Goal: Task Accomplishment & Management: Manage account settings

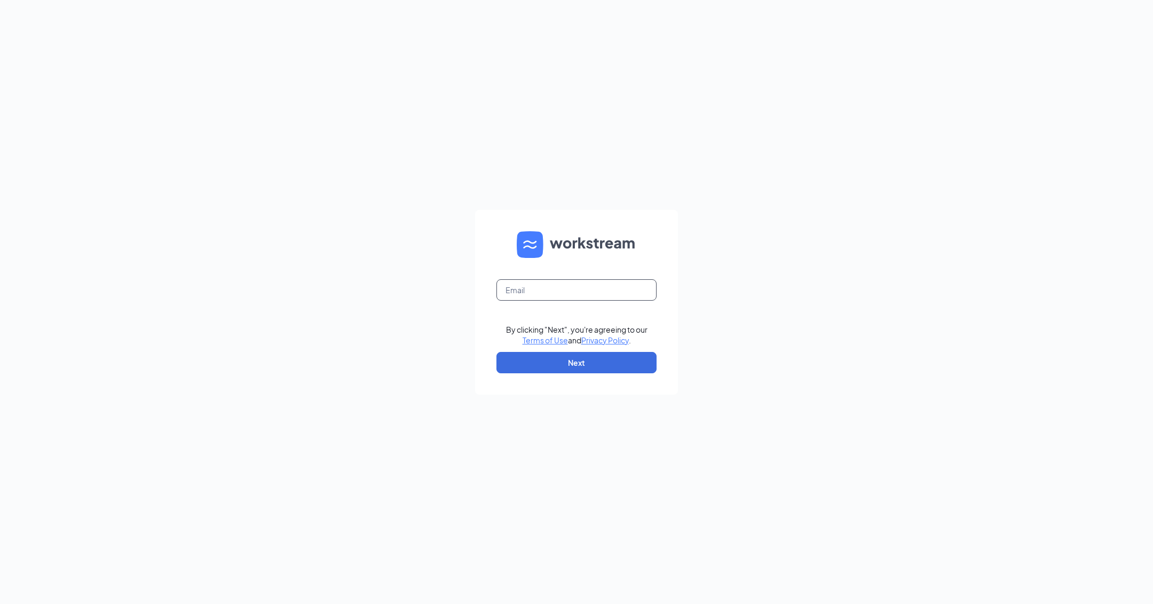
click at [558, 291] on input "text" at bounding box center [576, 289] width 160 height 21
type input "kc.jones@cfafranchisee.com"
click at [593, 360] on button "Next" at bounding box center [576, 362] width 160 height 21
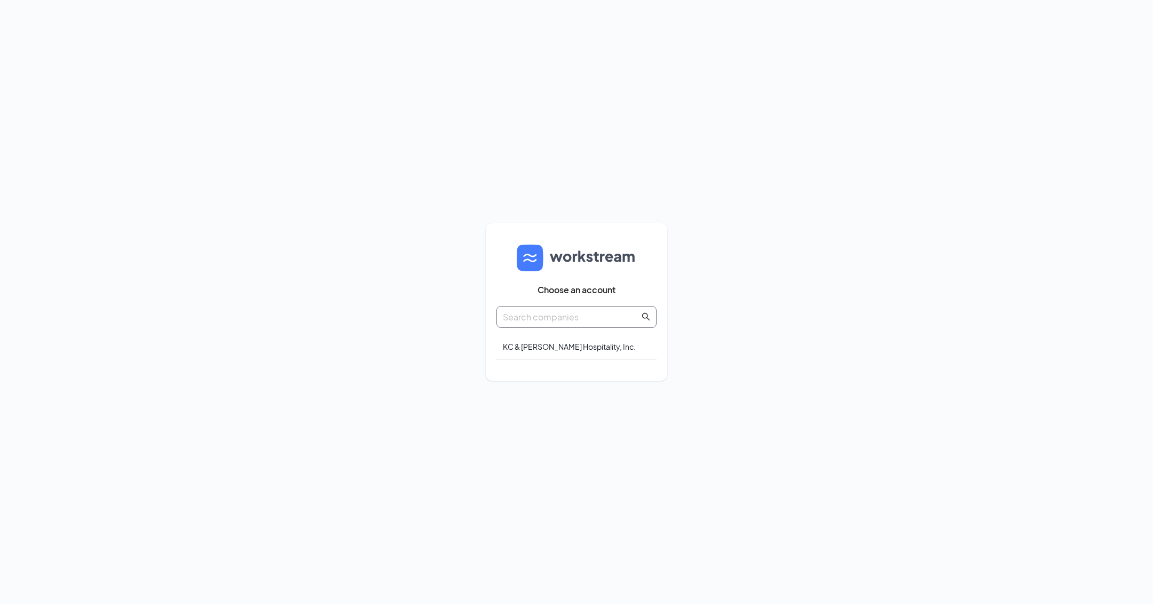
click at [557, 318] on input "text" at bounding box center [571, 316] width 137 height 13
click at [557, 348] on div "KC & Mason Hospitality, Inc." at bounding box center [576, 346] width 160 height 25
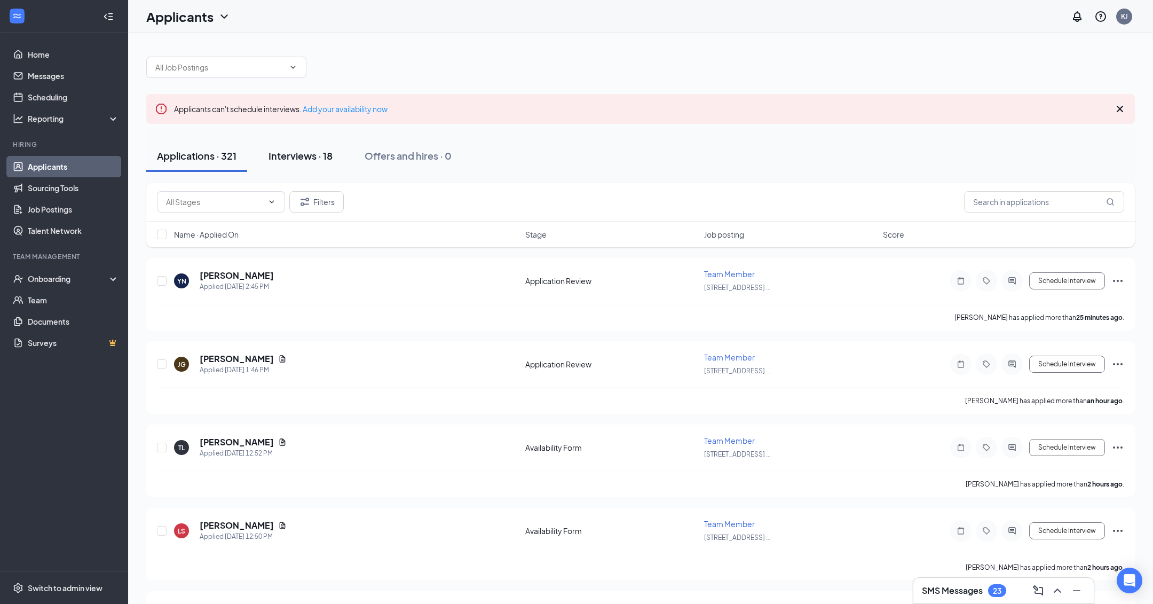
click at [315, 155] on div "Interviews · 18" at bounding box center [300, 155] width 64 height 13
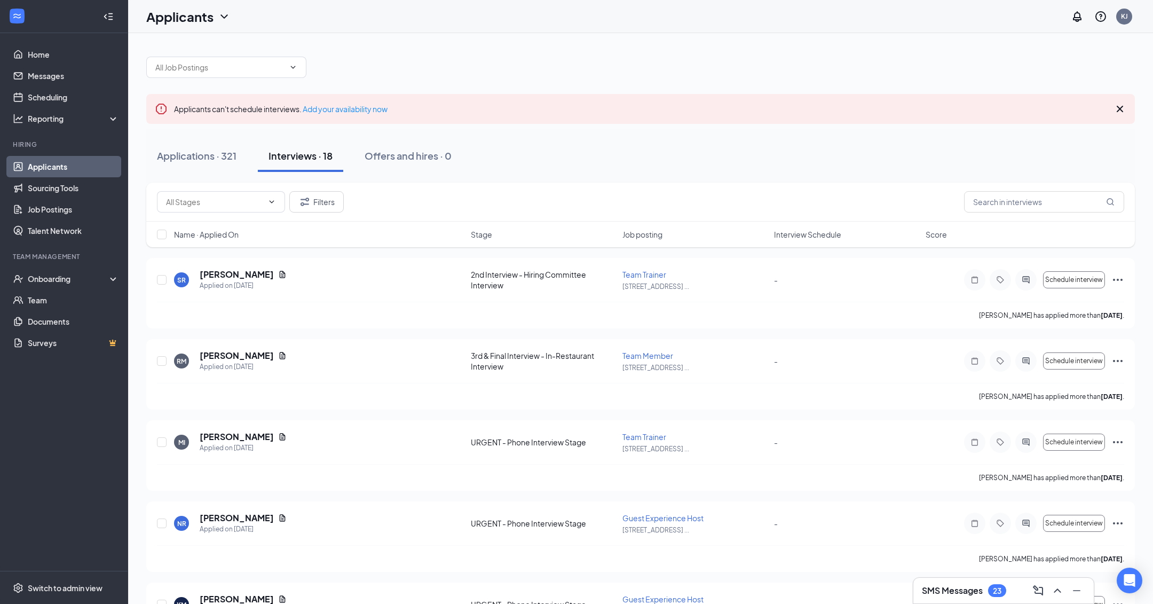
scroll to position [14, 0]
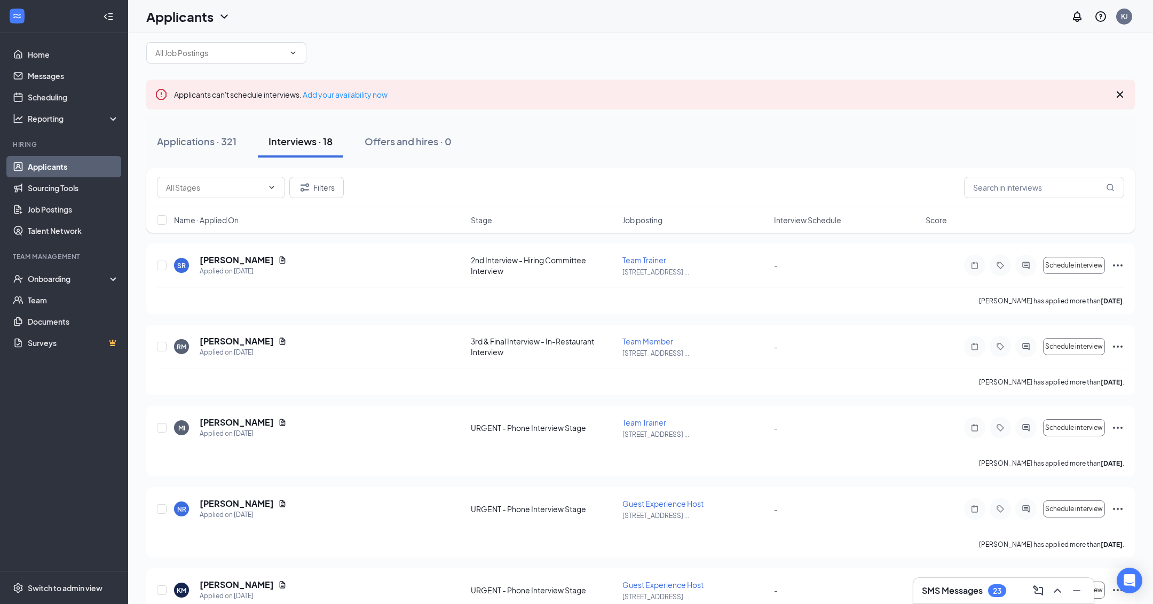
click at [475, 220] on span "Stage" at bounding box center [481, 220] width 21 height 11
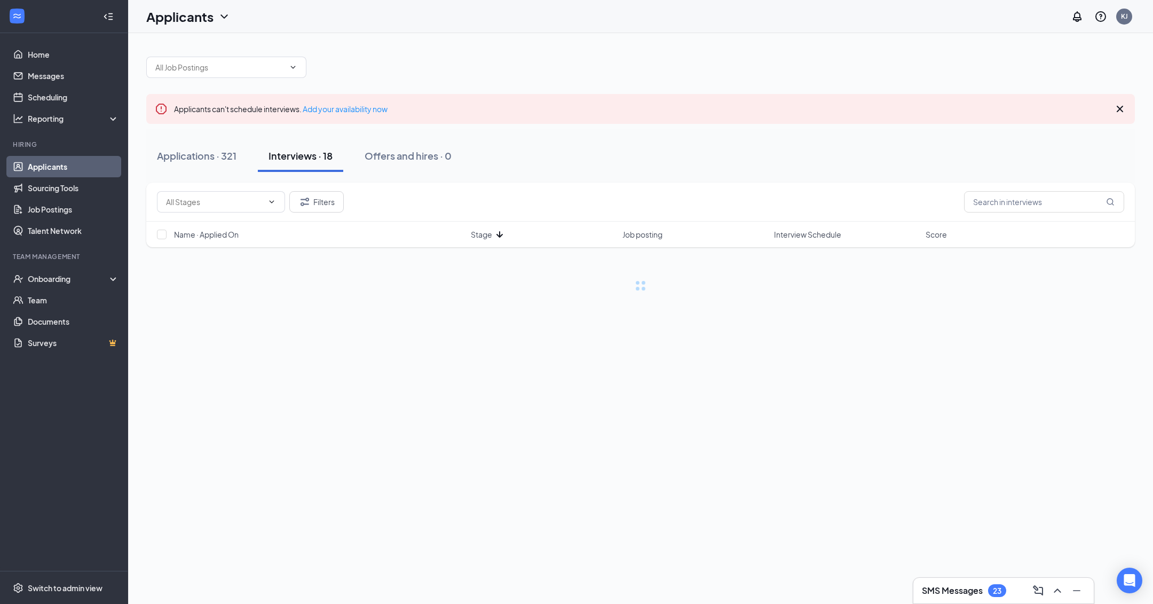
scroll to position [0, 0]
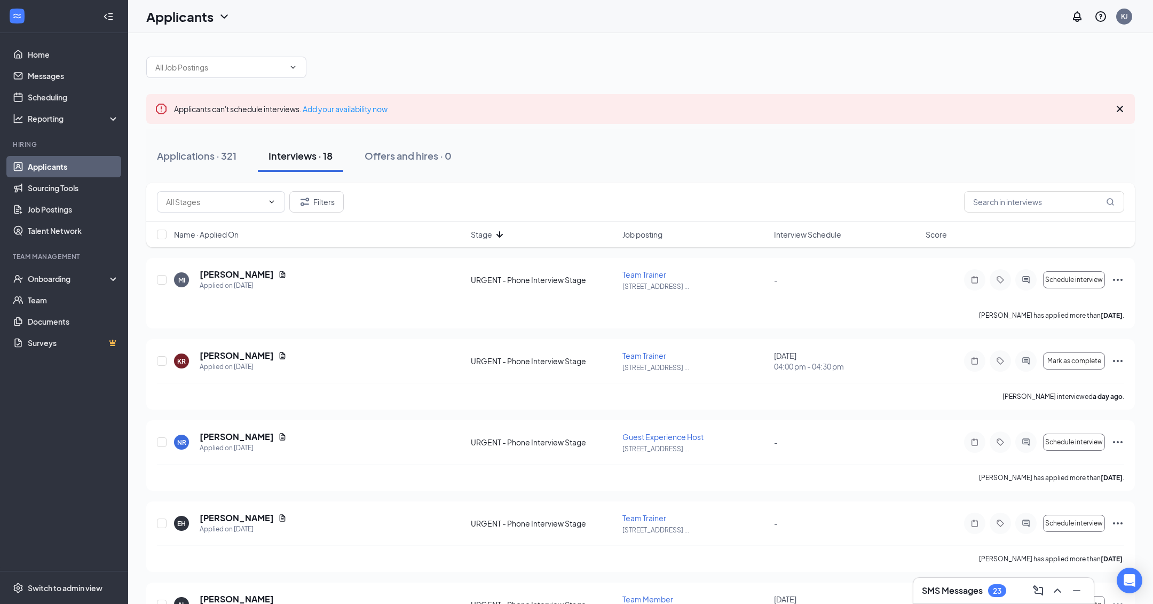
click at [478, 236] on span "Stage" at bounding box center [481, 234] width 21 height 11
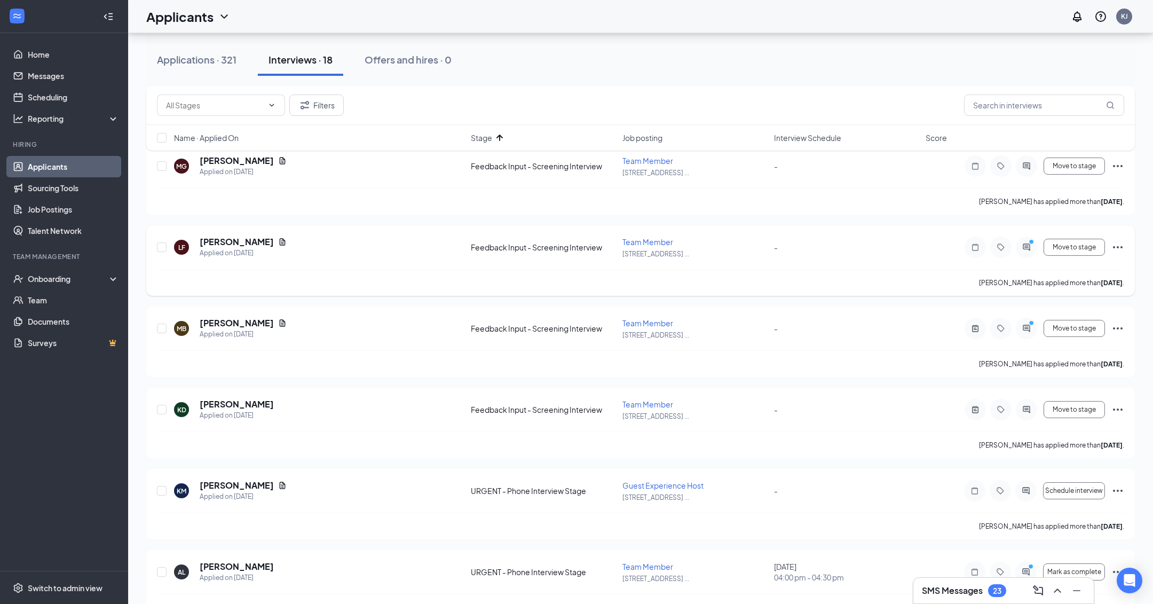
scroll to position [673, 0]
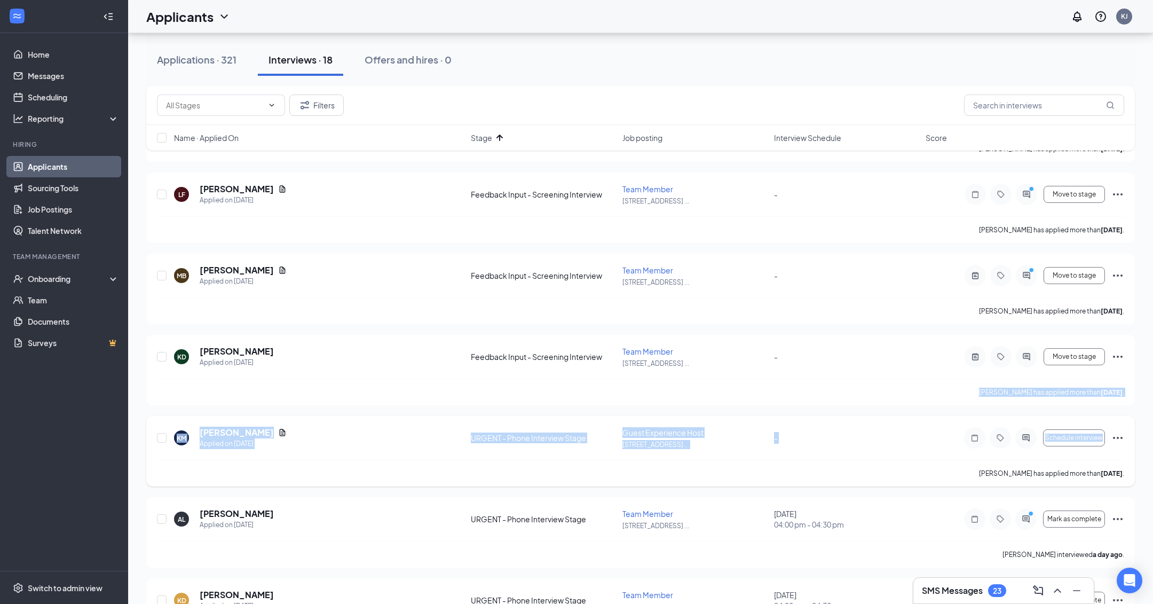
drag, startPoint x: 503, startPoint y: 395, endPoint x: 511, endPoint y: 466, distance: 71.4
click at [511, 466] on div "SR samantha ramos Applied on Sep 8 2nd Interview - Hiring Committee Interview T…" at bounding box center [640, 324] width 989 height 1480
click at [1072, 198] on button "Move to stage" at bounding box center [1074, 194] width 61 height 17
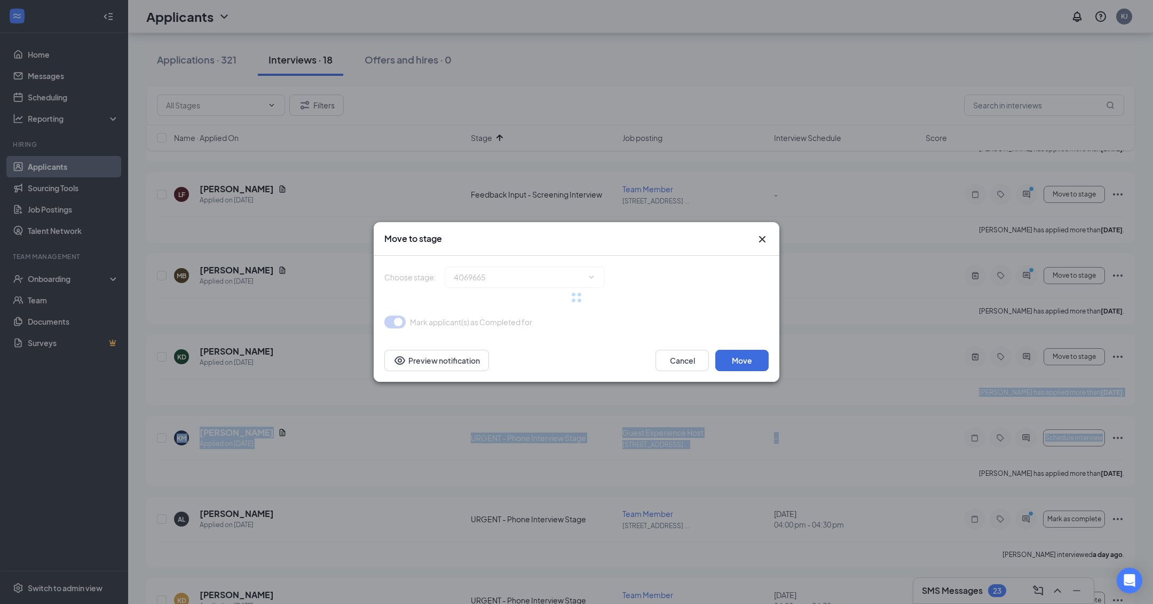
type input "3rd & Final Interview - In-Restaurant Interview (next stage)"
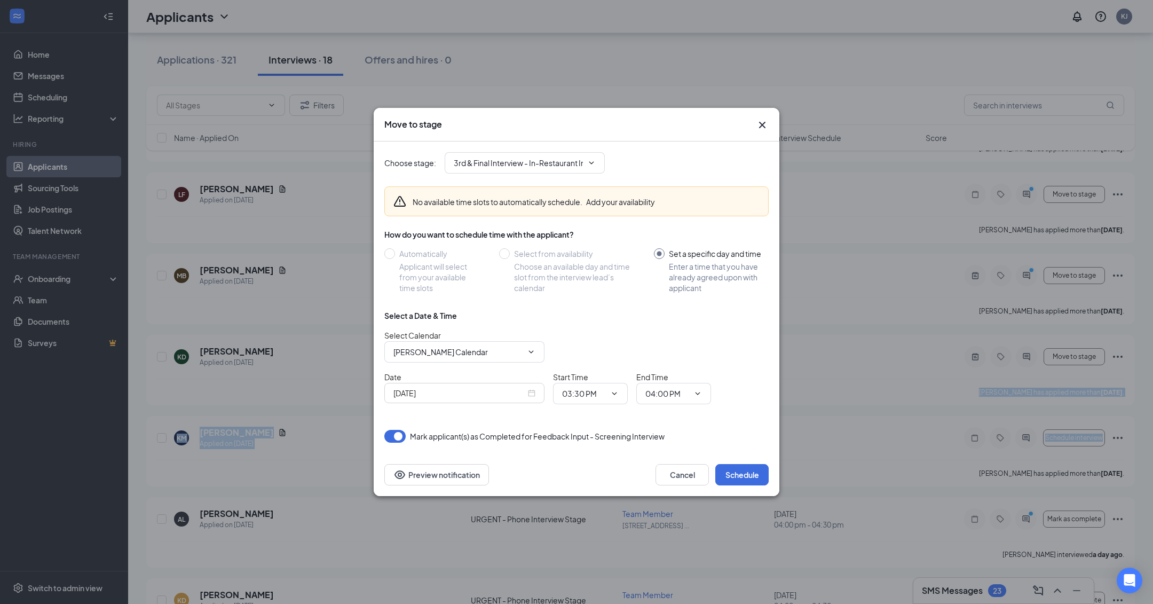
click at [401, 434] on button "button" at bounding box center [394, 436] width 21 height 13
click at [756, 120] on icon "Cross" at bounding box center [762, 125] width 13 height 13
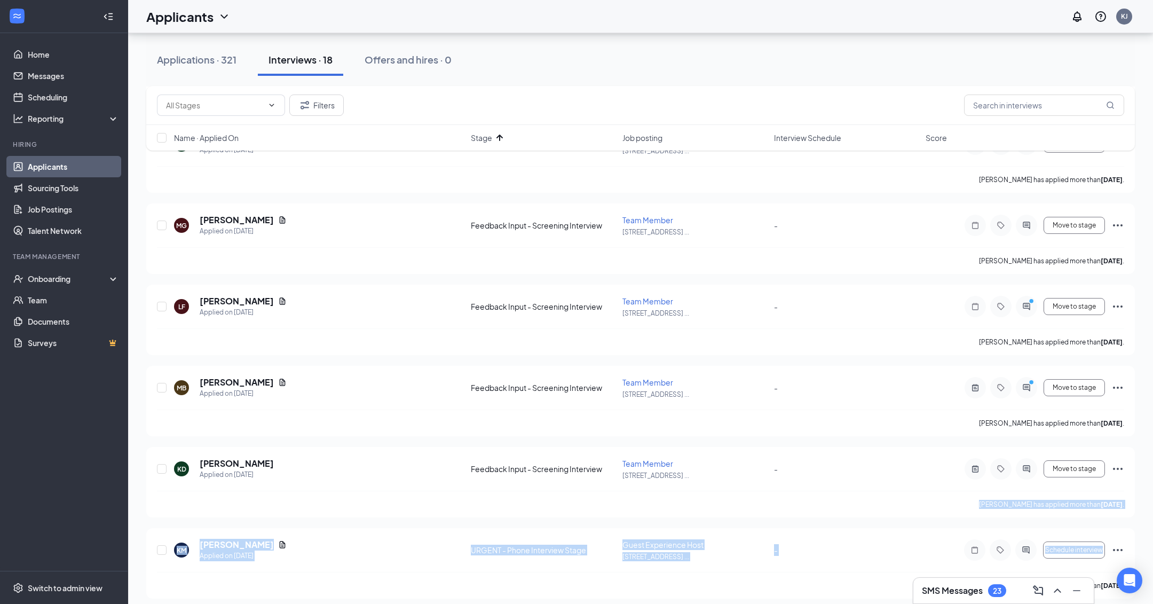
scroll to position [563, 0]
click at [1061, 304] on span "Move to stage" at bounding box center [1074, 304] width 43 height 7
type input "3rd & Final Interview - In-Restaurant Interview (next stage)"
type input "[PERSON_NAME] Calendar"
type input "[DATE]"
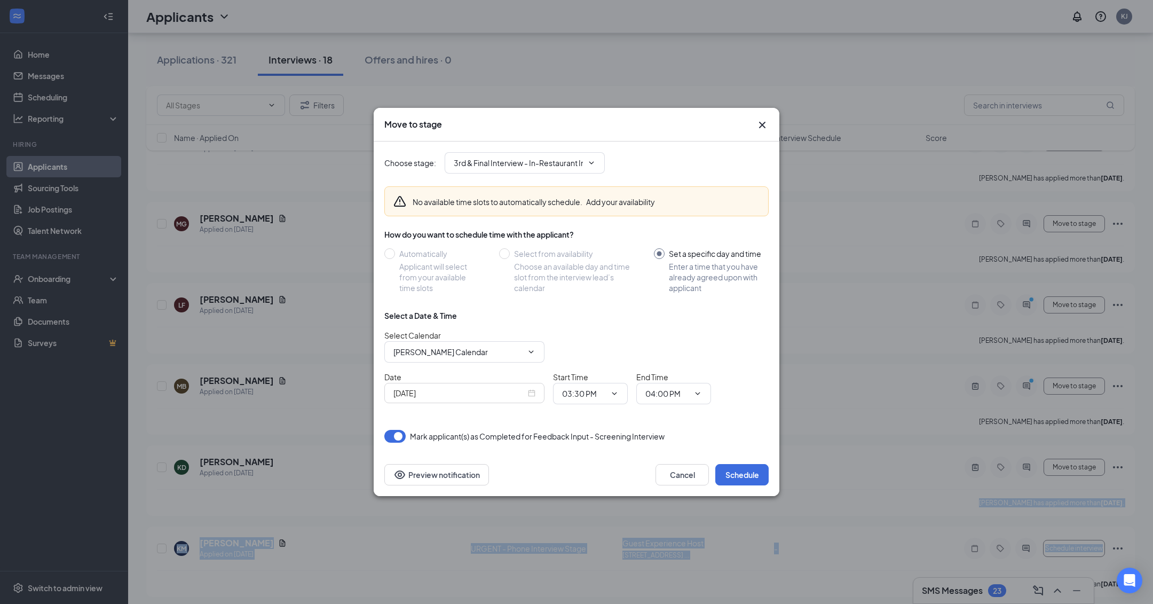
click at [662, 254] on input "Set a specific day and time Enter a time that you have already agreed upon with…" at bounding box center [711, 270] width 115 height 45
click at [538, 167] on input "3rd & Final Interview - In-Restaurant Interview (next stage)" at bounding box center [518, 163] width 129 height 12
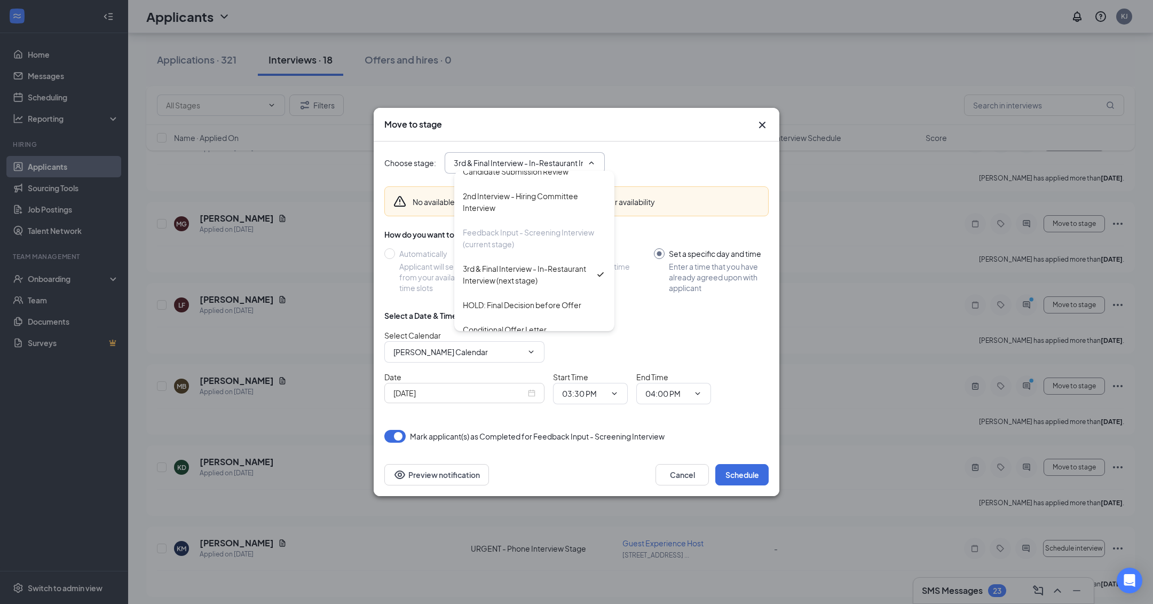
scroll to position [157, 0]
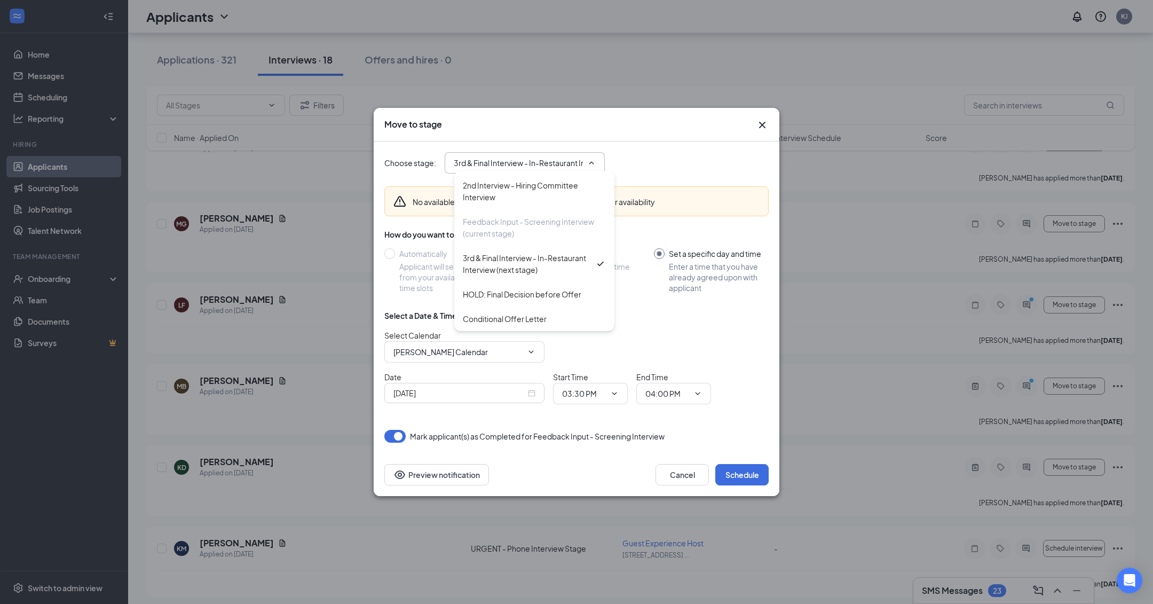
click at [761, 126] on icon "Cross" at bounding box center [762, 125] width 6 height 6
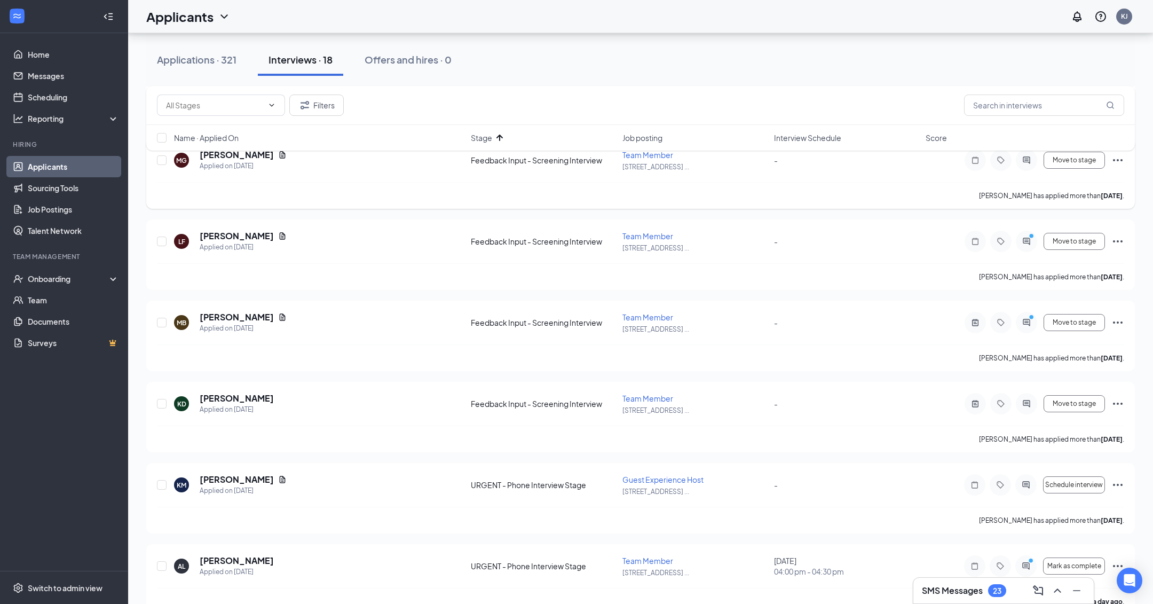
scroll to position [627, 0]
click at [1030, 323] on icon "ActiveChat" at bounding box center [1026, 322] width 7 height 7
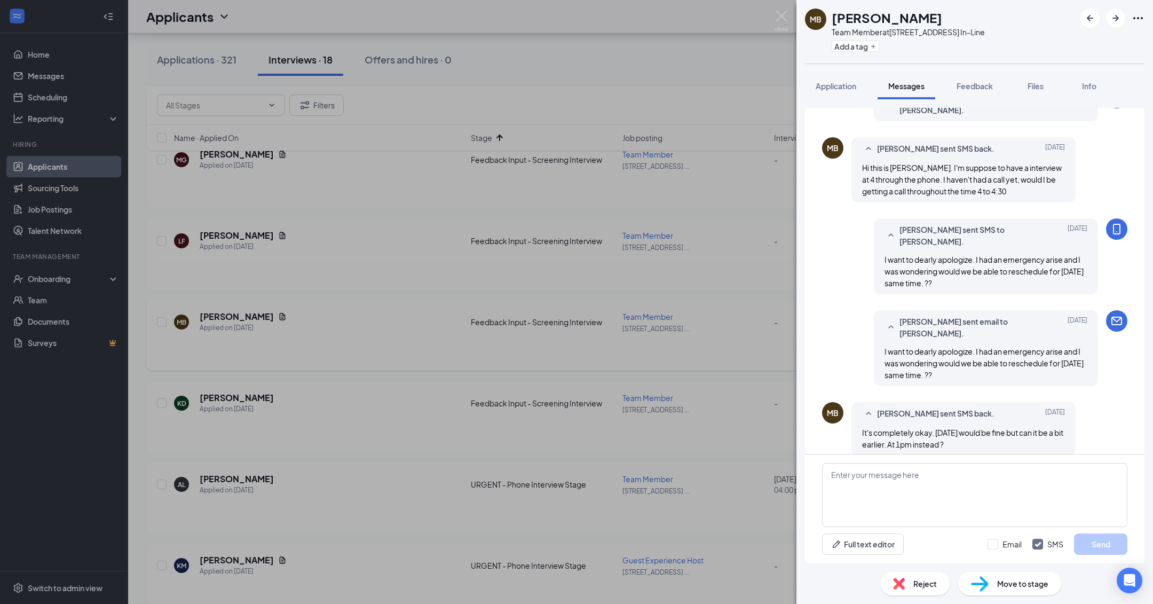
scroll to position [420, 0]
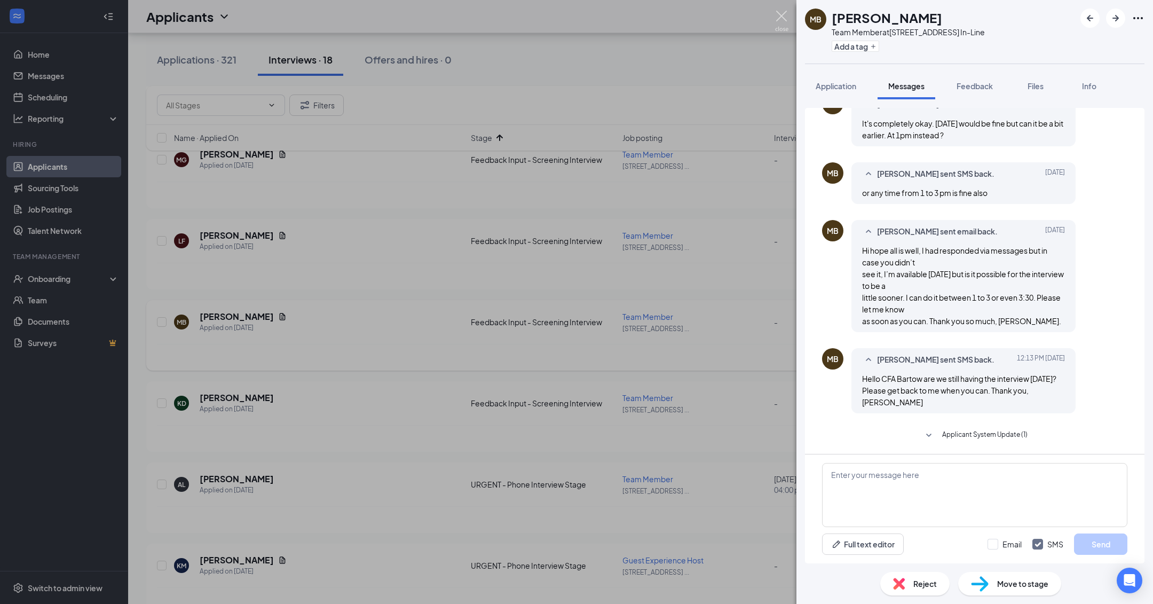
click at [783, 22] on img at bounding box center [781, 21] width 13 height 21
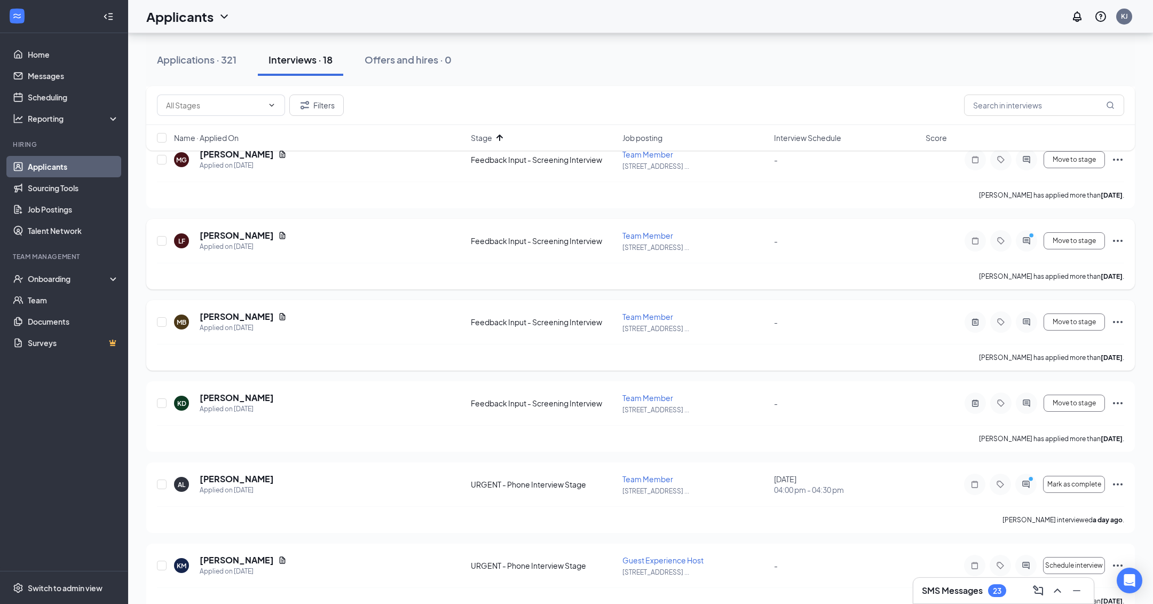
click at [1033, 238] on icon "PrimaryDot" at bounding box center [1032, 236] width 13 height 9
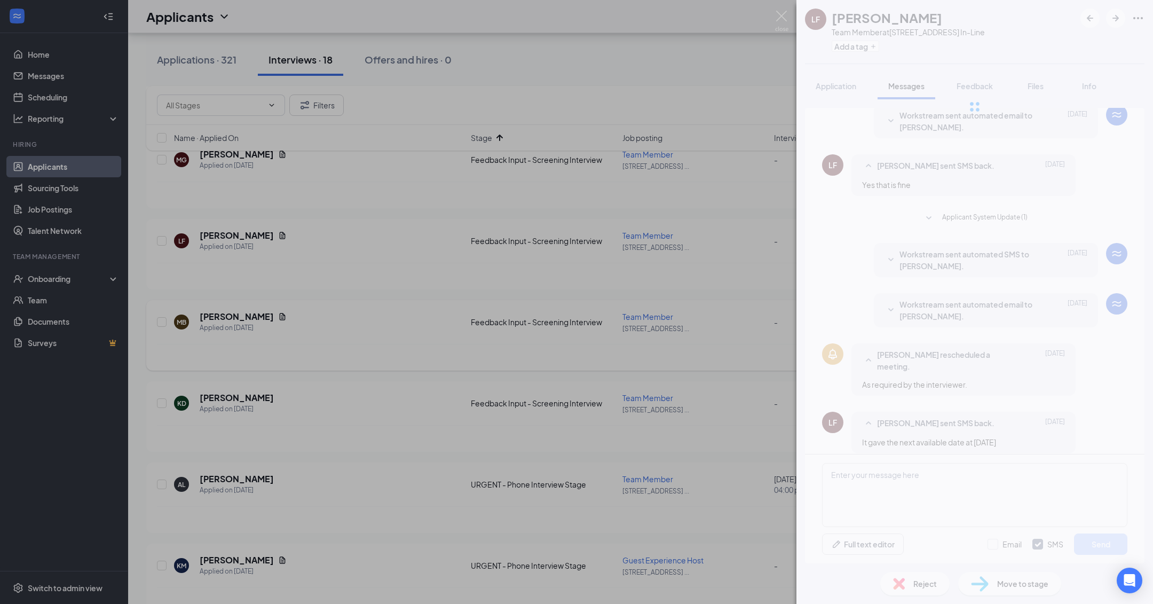
scroll to position [123, 0]
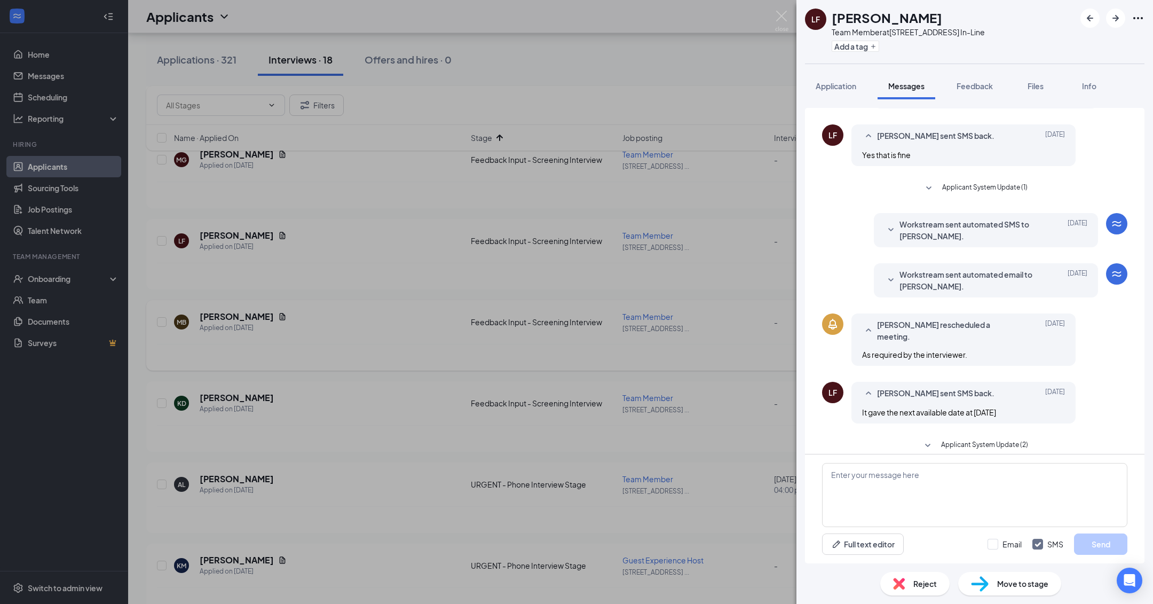
click at [757, 53] on div "LF Lillia Franklin Team Member at 2276 Bartow Avenue In-Line Add a tag Applicat…" at bounding box center [576, 302] width 1153 height 604
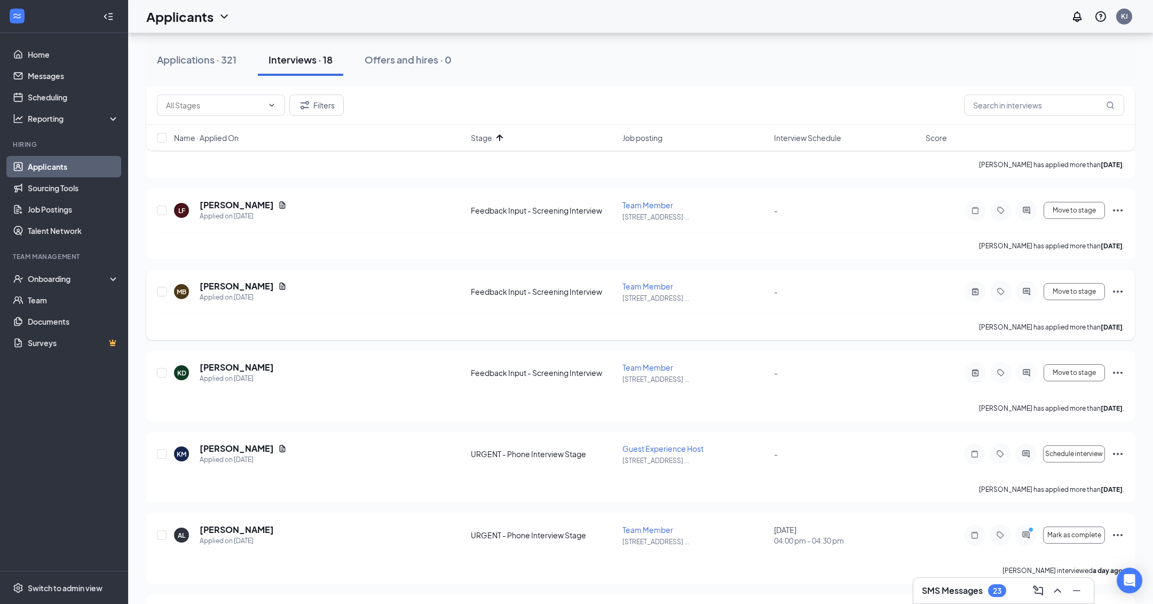
scroll to position [673, 0]
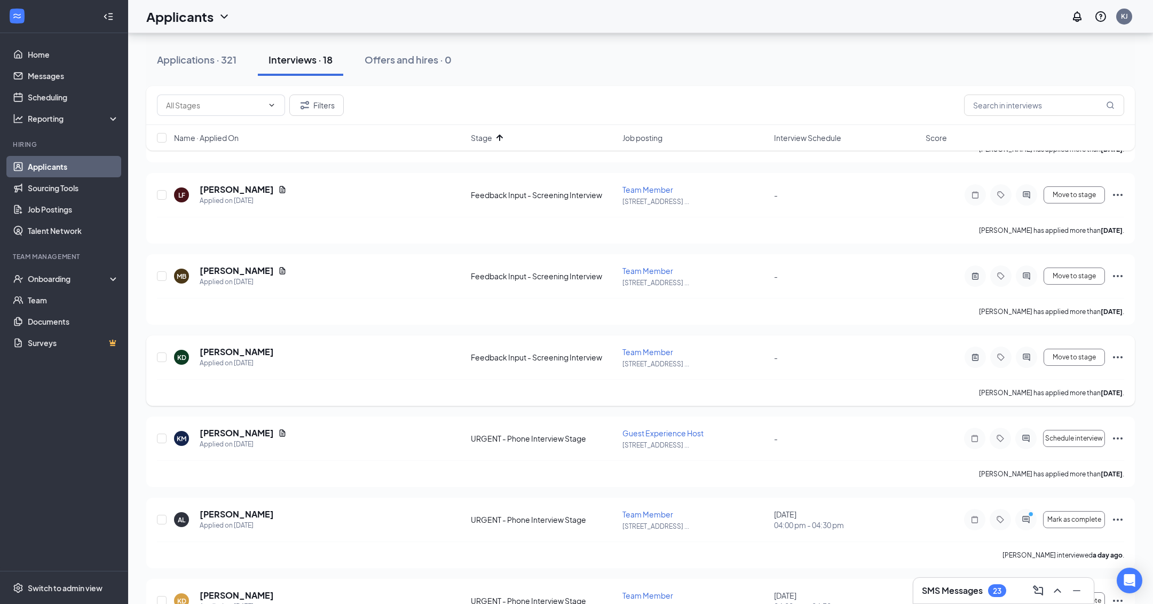
click at [1119, 357] on icon "Ellipses" at bounding box center [1117, 357] width 13 height 13
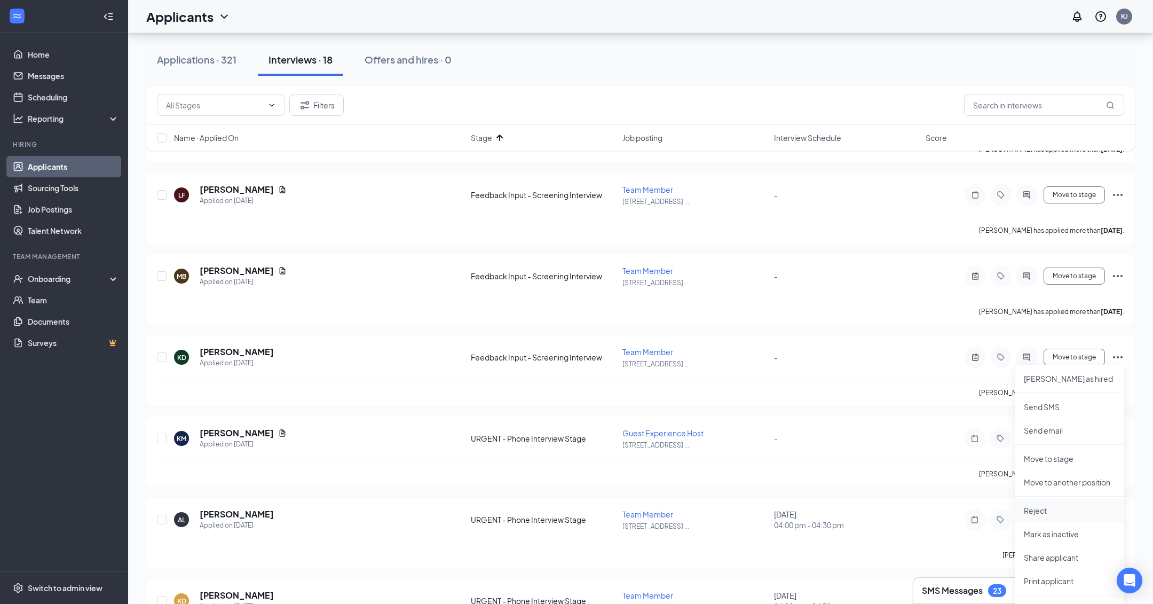
click at [1051, 509] on p "Reject" at bounding box center [1070, 510] width 92 height 11
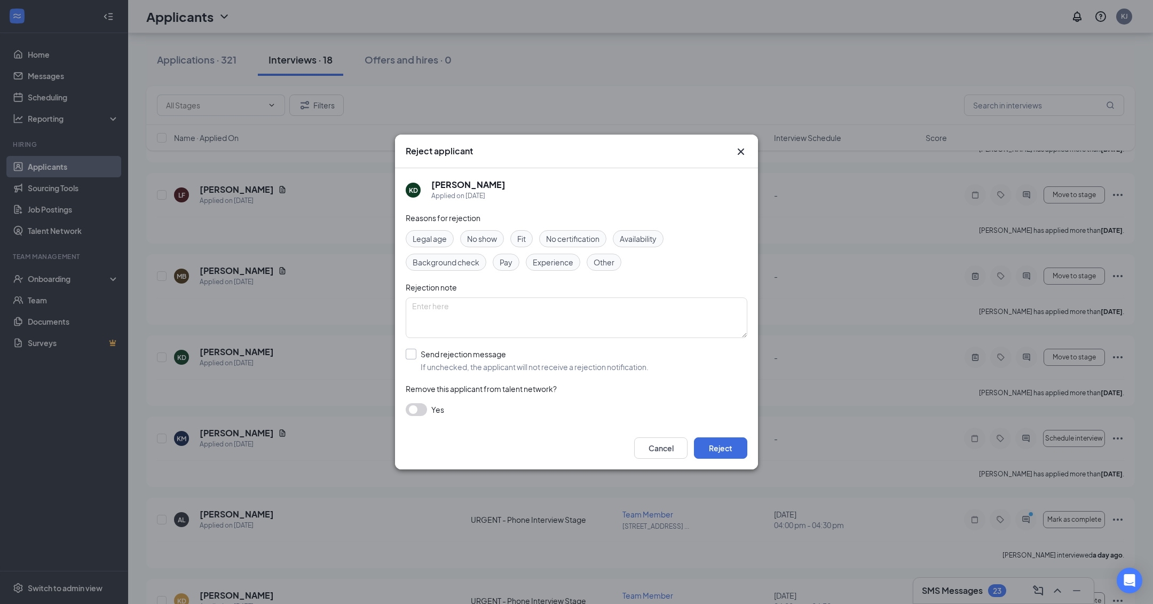
click at [410, 352] on input "Send rejection message If unchecked, the applicant will not receive a rejection…" at bounding box center [527, 360] width 243 height 23
checkbox input "true"
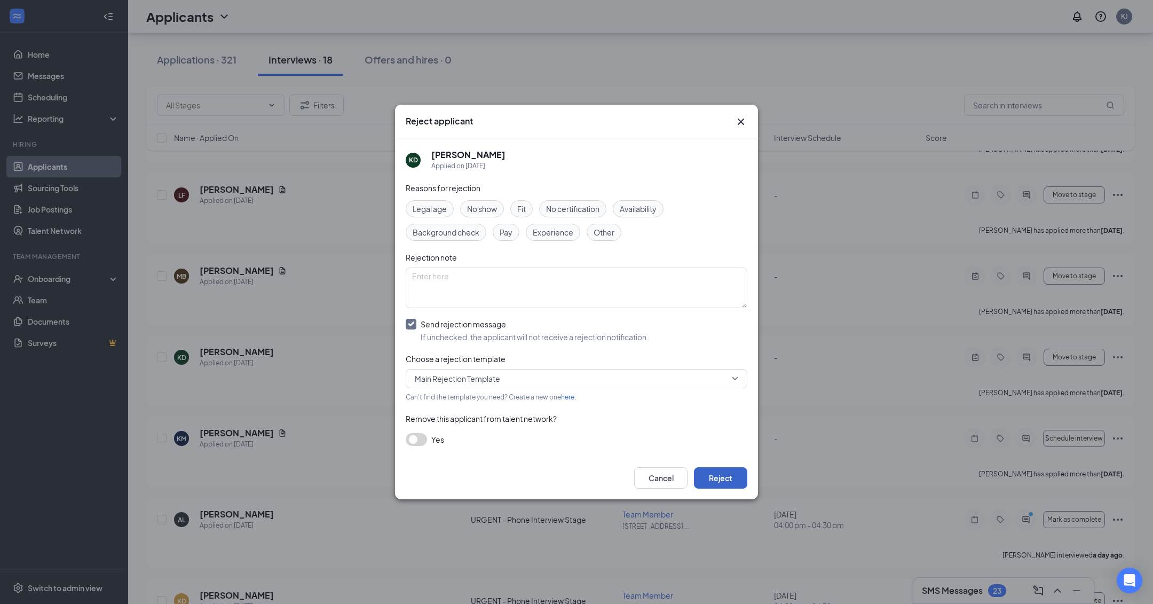
click at [713, 477] on button "Reject" at bounding box center [720, 477] width 53 height 21
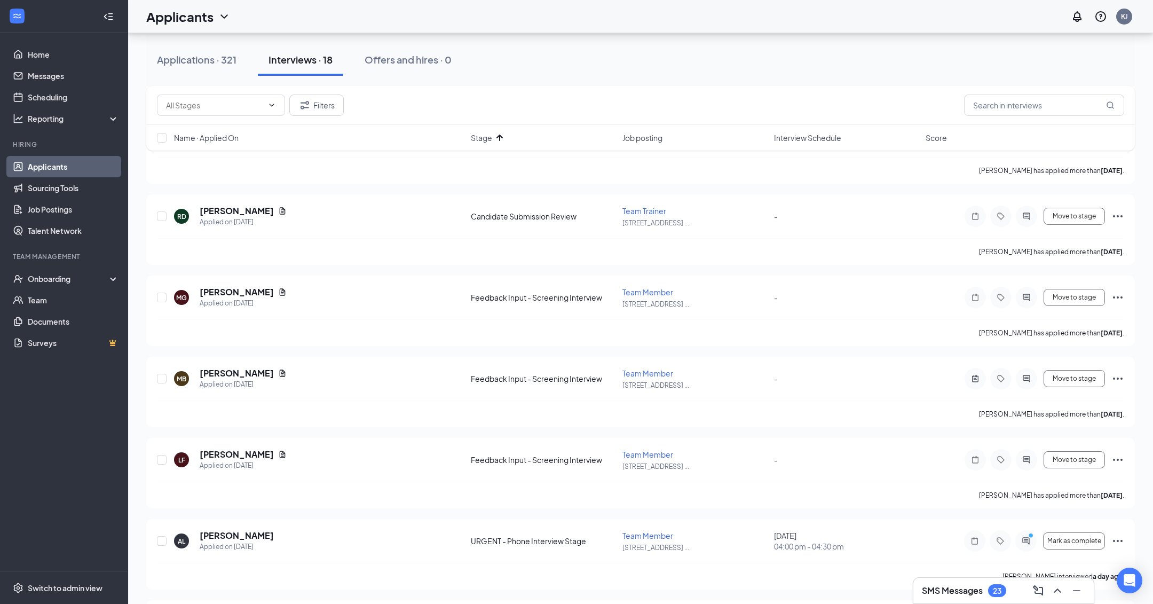
scroll to position [481, 0]
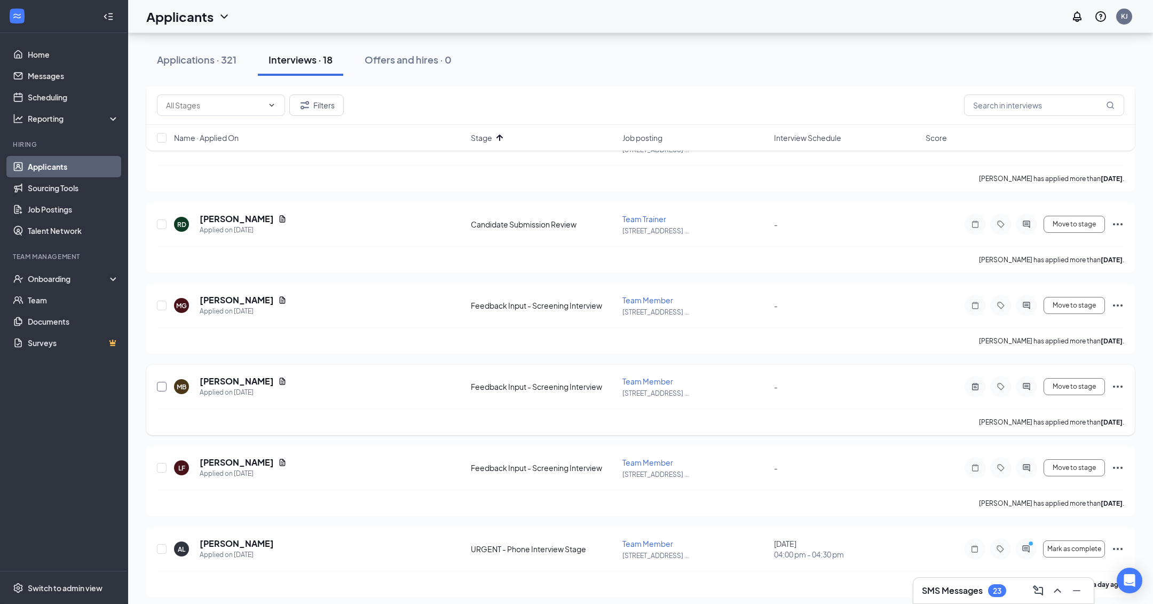
click at [160, 387] on input "checkbox" at bounding box center [162, 387] width 10 height 10
checkbox input "true"
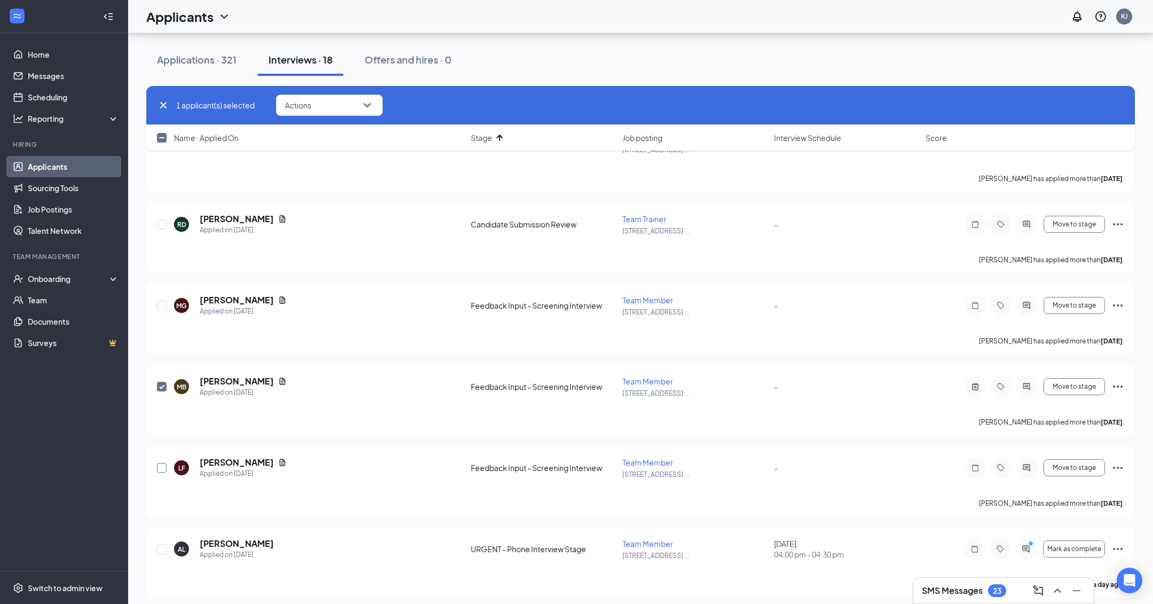
click at [160, 465] on input "checkbox" at bounding box center [162, 468] width 10 height 10
checkbox input "true"
click at [160, 305] on input "checkbox" at bounding box center [162, 306] width 10 height 10
click at [296, 103] on span "Actions" at bounding box center [298, 104] width 26 height 7
click at [426, 336] on div "Madison Garcia has applied more than 22 days ago ." at bounding box center [640, 340] width 967 height 27
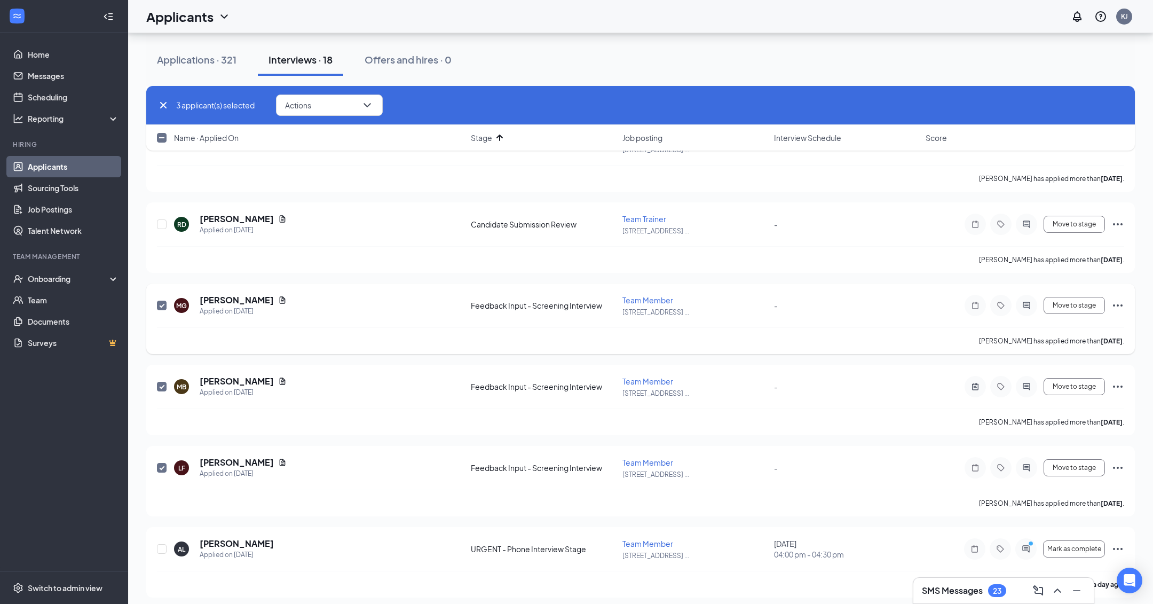
click at [165, 308] on input "checkbox" at bounding box center [162, 306] width 10 height 10
checkbox input "false"
click at [157, 384] on input "checkbox" at bounding box center [162, 387] width 10 height 10
checkbox input "false"
click at [160, 470] on input "checkbox" at bounding box center [162, 468] width 10 height 10
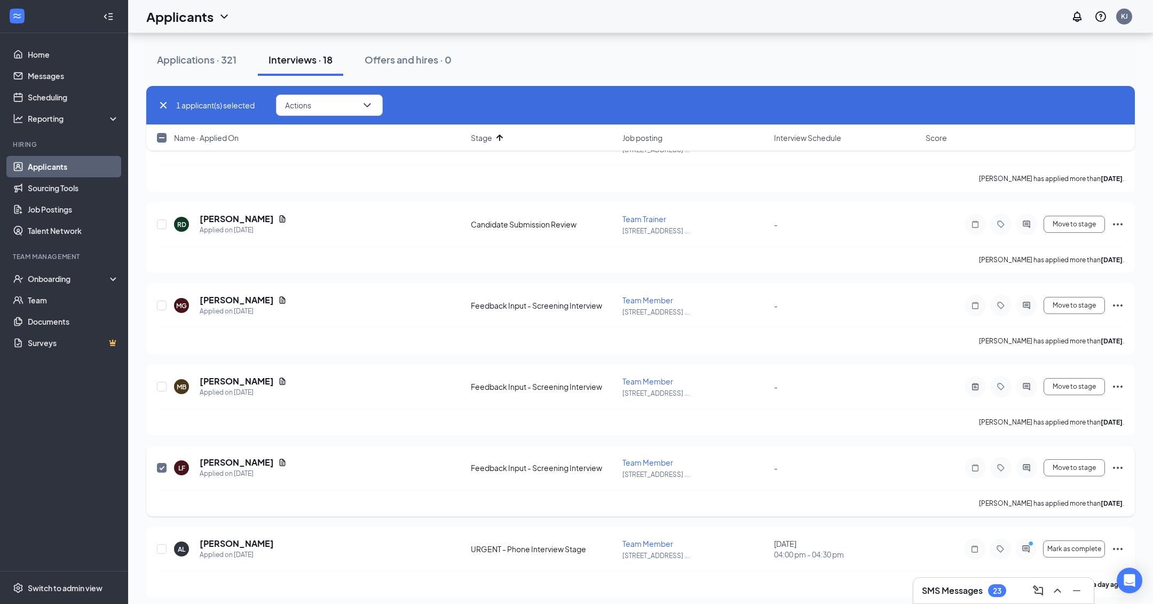
checkbox input "false"
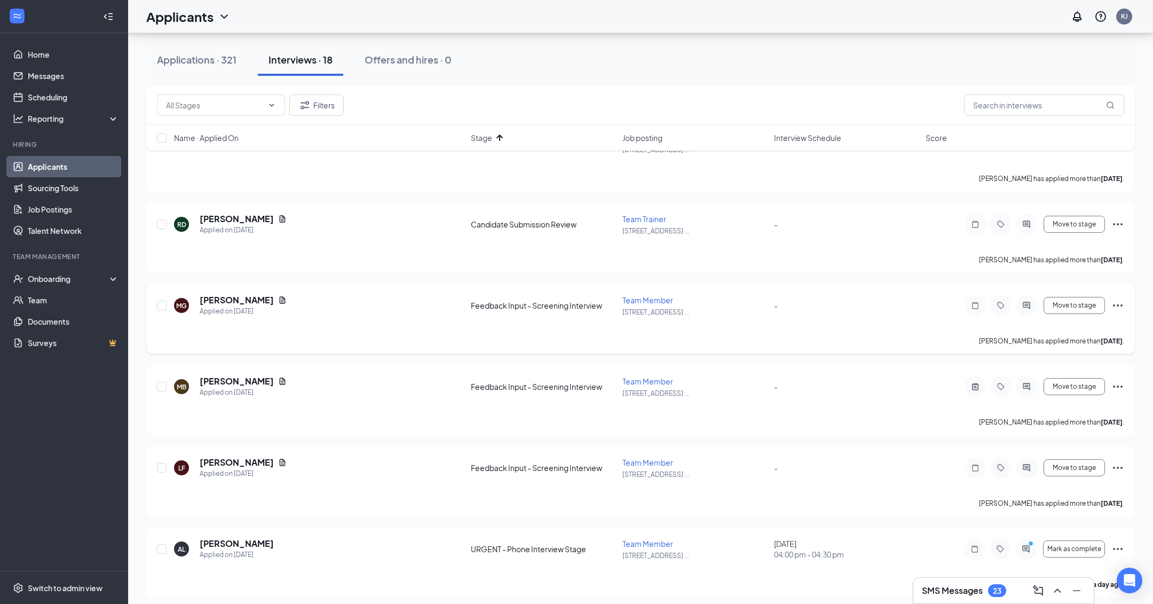
click at [376, 294] on div "MG Madison Garcia Applied on Aug 25" at bounding box center [319, 305] width 290 height 22
click at [556, 297] on div "MG Madison Garcia Applied on Aug 25 Feedback Input - Screening Interview Team M…" at bounding box center [640, 310] width 967 height 33
click at [430, 336] on div "Madison Garcia has applied more than 22 days ago ." at bounding box center [640, 340] width 967 height 27
click at [762, 329] on div "Madison Garcia has applied more than 22 days ago ." at bounding box center [640, 340] width 967 height 27
click at [684, 82] on div "Applications · 321 Interviews · 18 Offers and hires · 0" at bounding box center [640, 59] width 989 height 53
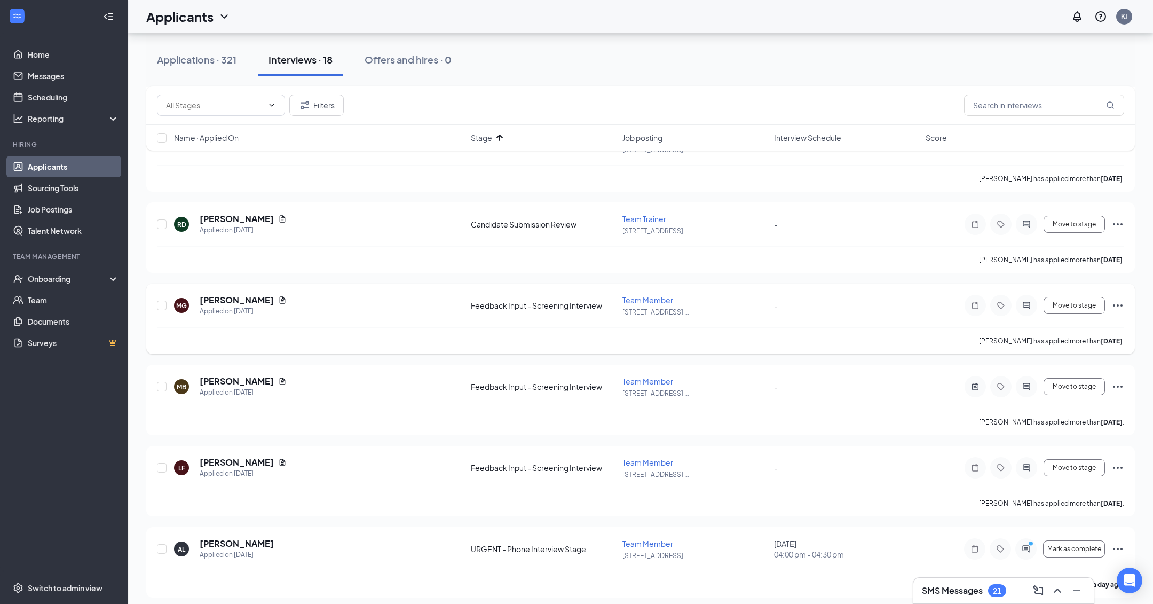
click at [390, 308] on div "MG Madison Garcia Applied on Aug 25" at bounding box center [319, 305] width 290 height 22
click at [1097, 303] on button "Move to stage" at bounding box center [1074, 305] width 61 height 17
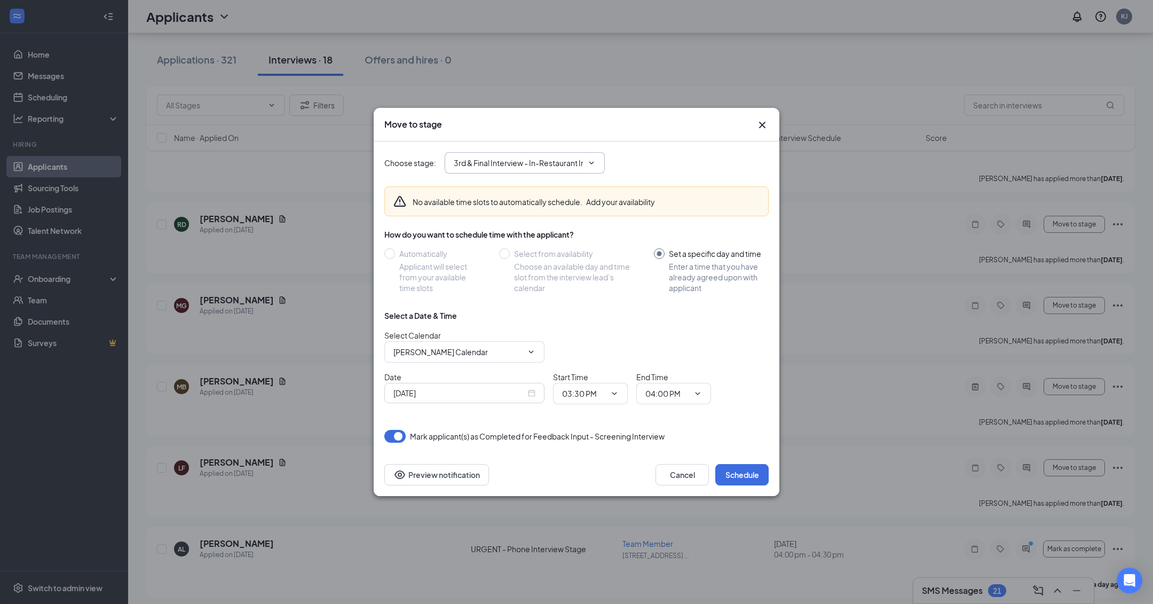
click at [534, 161] on input "3rd & Final Interview - In-Restaurant Interview (next stage)" at bounding box center [518, 163] width 129 height 12
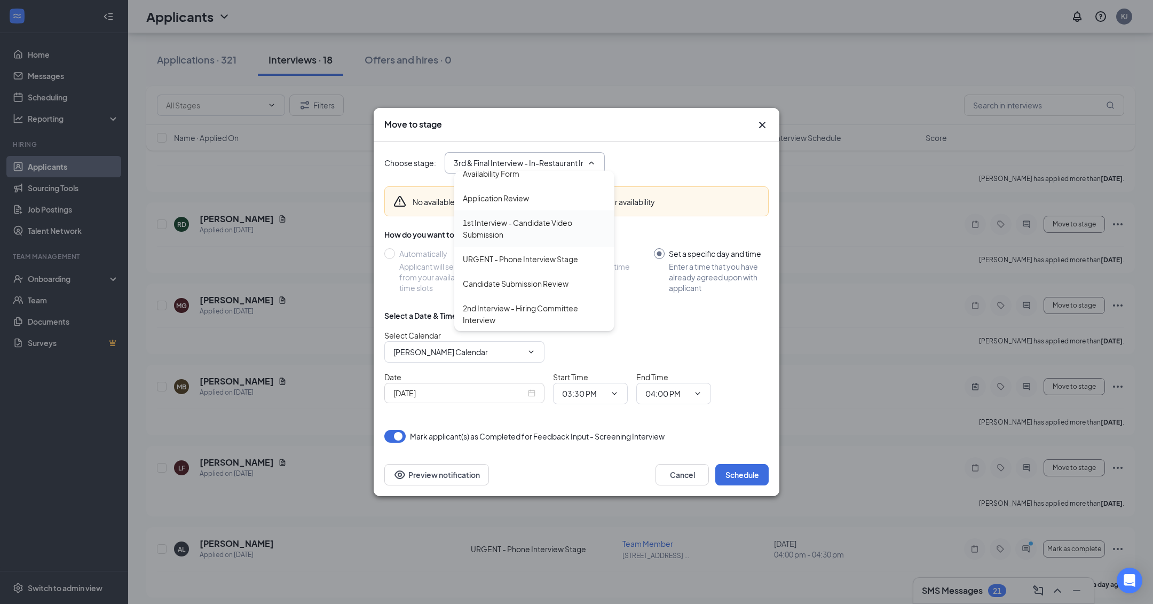
scroll to position [33, 0]
click at [528, 260] on div "URGENT - Phone Interview Stage" at bounding box center [520, 261] width 115 height 12
type input "URGENT - Phone Interview Stage"
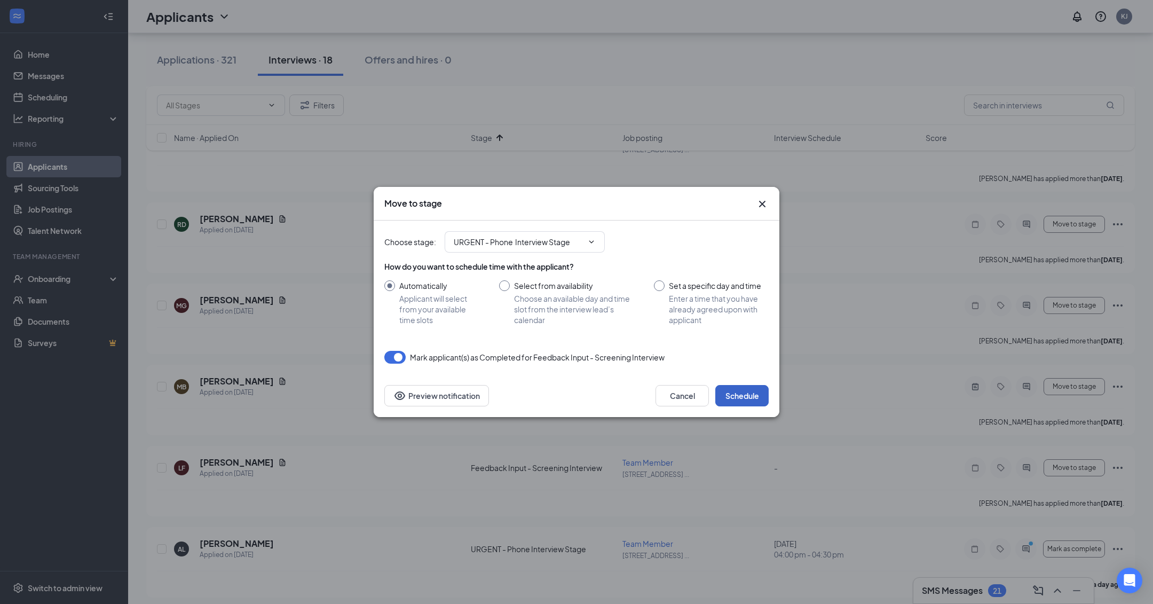
click at [734, 391] on button "Schedule" at bounding box center [741, 395] width 53 height 21
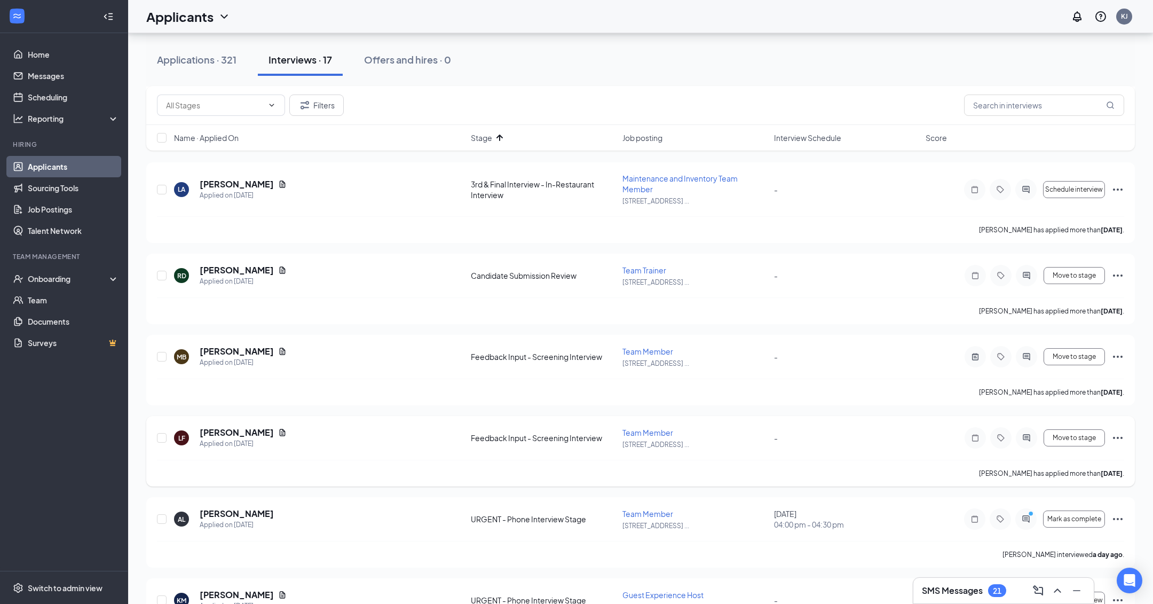
scroll to position [428, 0]
click at [296, 352] on div "MB [PERSON_NAME] Applied on [DATE]" at bounding box center [319, 358] width 290 height 22
click at [260, 360] on div "Applied on [DATE]" at bounding box center [243, 364] width 87 height 11
click at [303, 365] on div "MB [PERSON_NAME] Applied on [DATE]" at bounding box center [319, 358] width 290 height 22
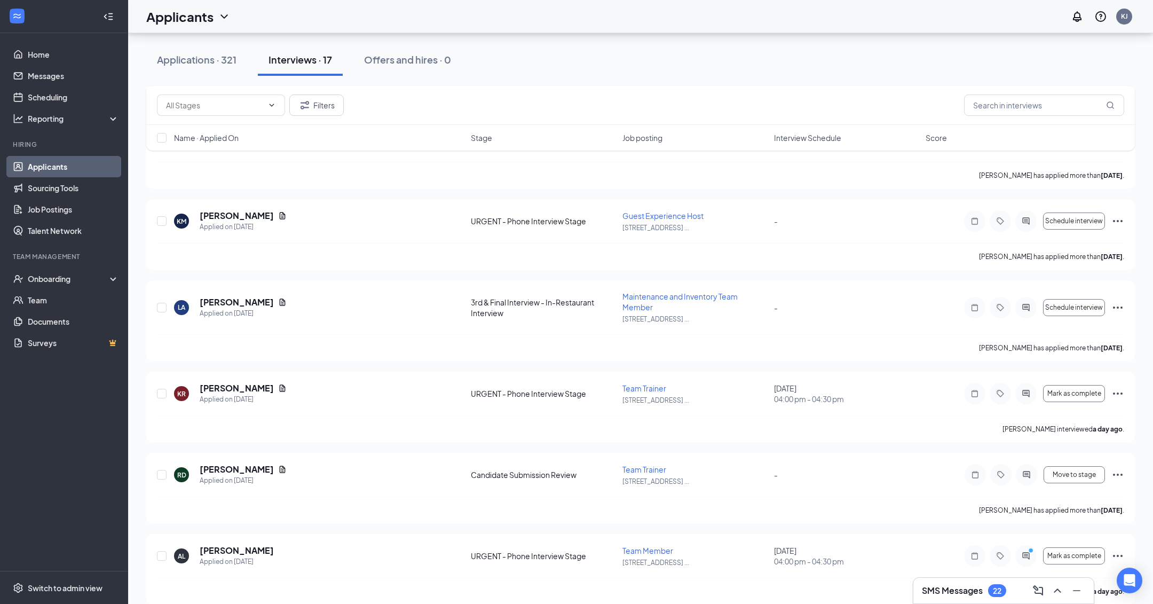
scroll to position [387, 0]
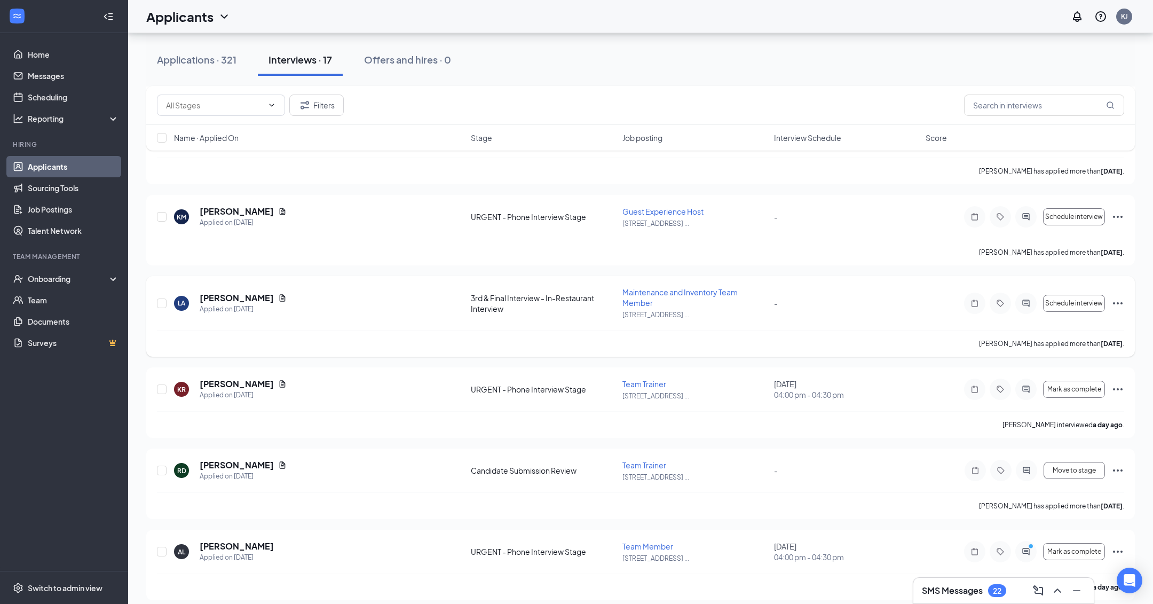
click at [317, 315] on div "LA [PERSON_NAME] Applied on [DATE] 3rd & Final Interview - In-Restaurant Interv…" at bounding box center [640, 308] width 967 height 43
click at [461, 304] on div "LA [PERSON_NAME] Applied on [DATE]" at bounding box center [319, 303] width 290 height 22
click at [565, 300] on div "3rd & Final Interview - In-Restaurant Interview" at bounding box center [543, 303] width 145 height 21
click at [234, 293] on h5 "[PERSON_NAME]" at bounding box center [237, 298] width 74 height 12
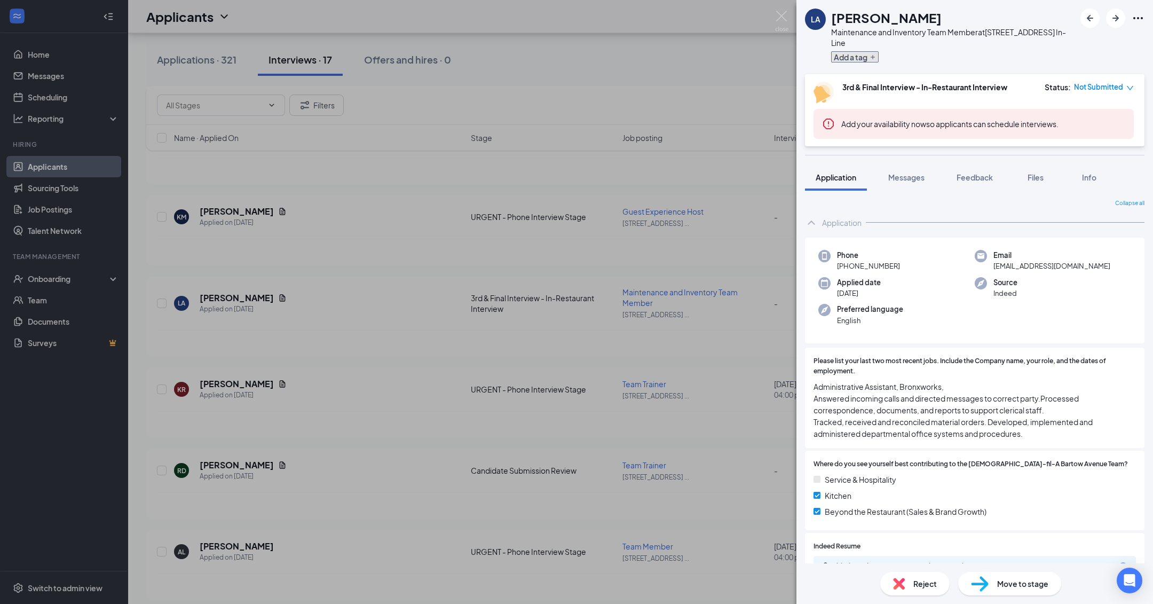
click at [861, 53] on button "Add a tag" at bounding box center [855, 56] width 48 height 11
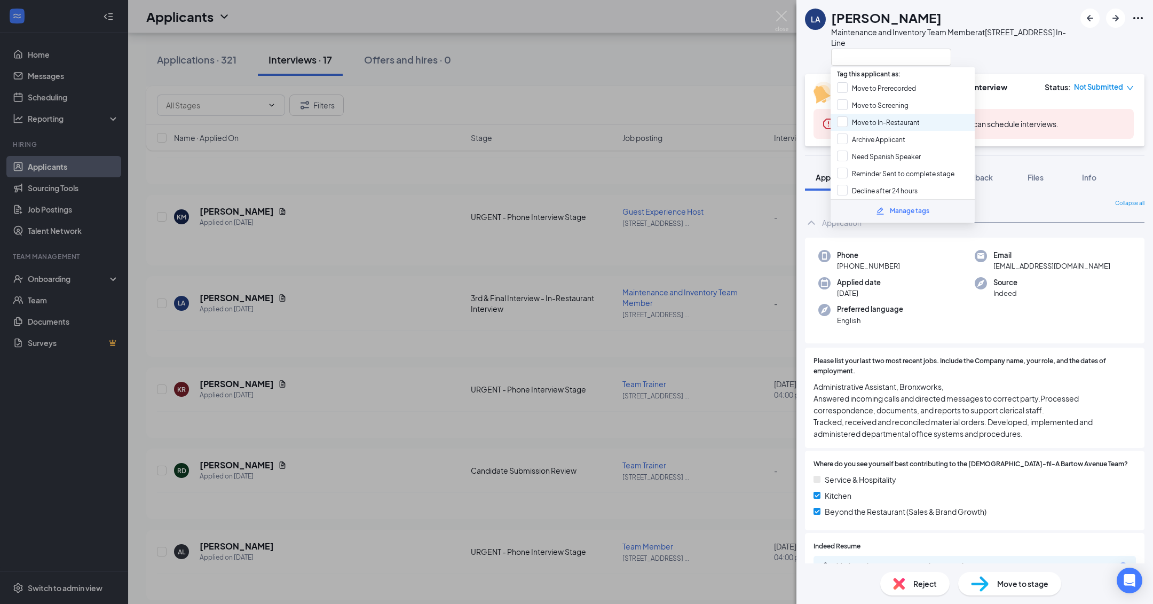
click at [921, 122] on div "Move to In-Restaurant" at bounding box center [903, 122] width 144 height 17
checkbox input "true"
click at [1006, 53] on div at bounding box center [953, 57] width 244 height 18
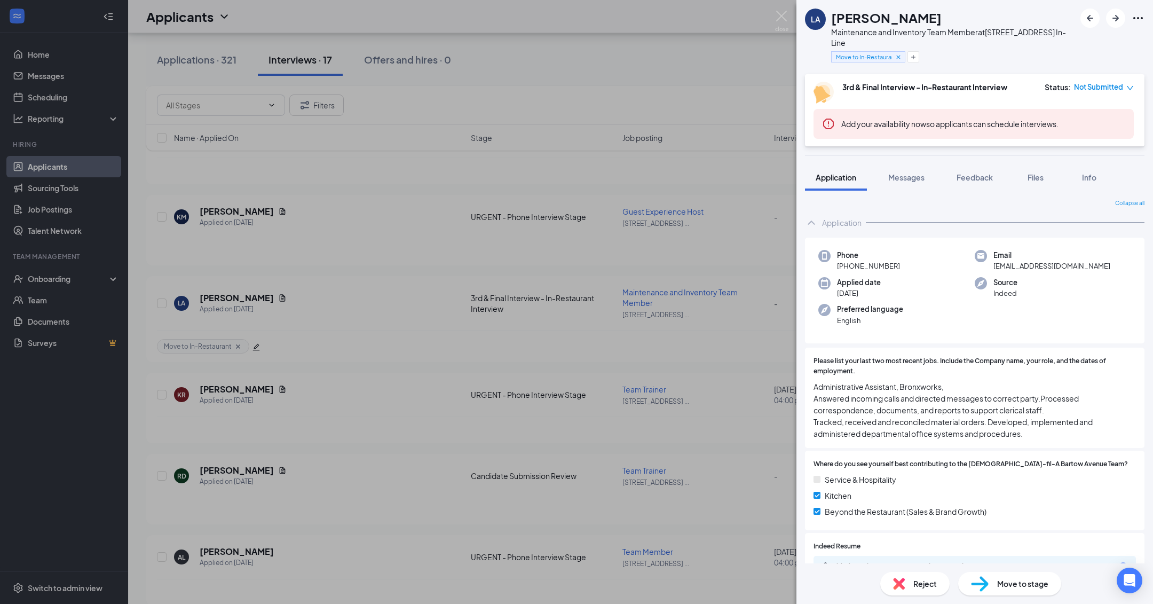
click at [724, 49] on div "LA [PERSON_NAME] Maintenance and Inventory Team Member at [STREET_ADDRESS] In-L…" at bounding box center [576, 302] width 1153 height 604
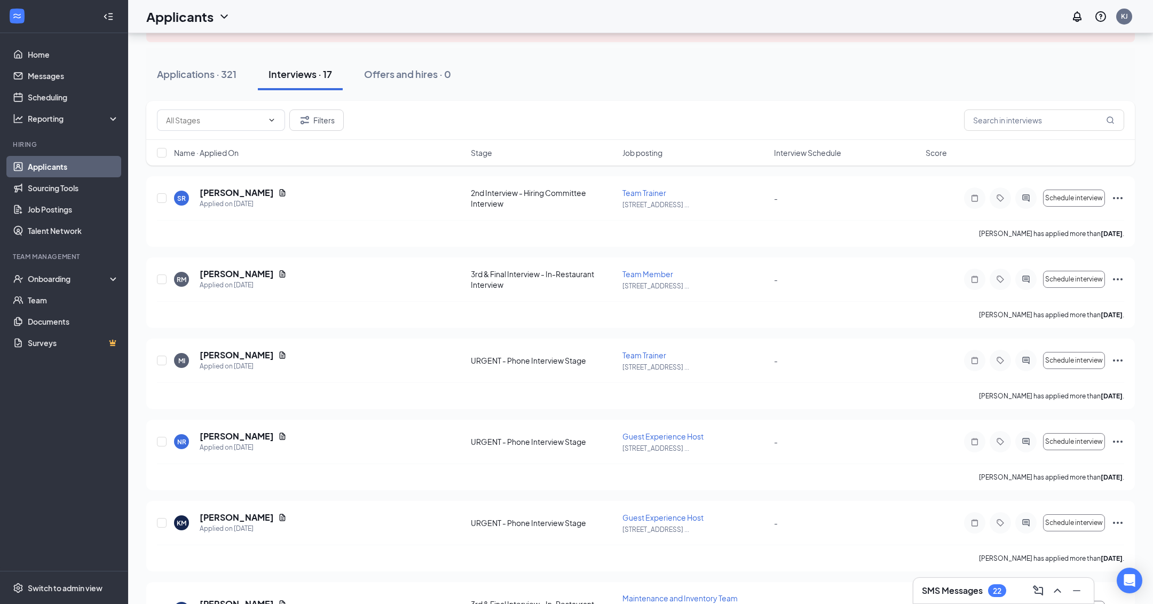
scroll to position [84, 0]
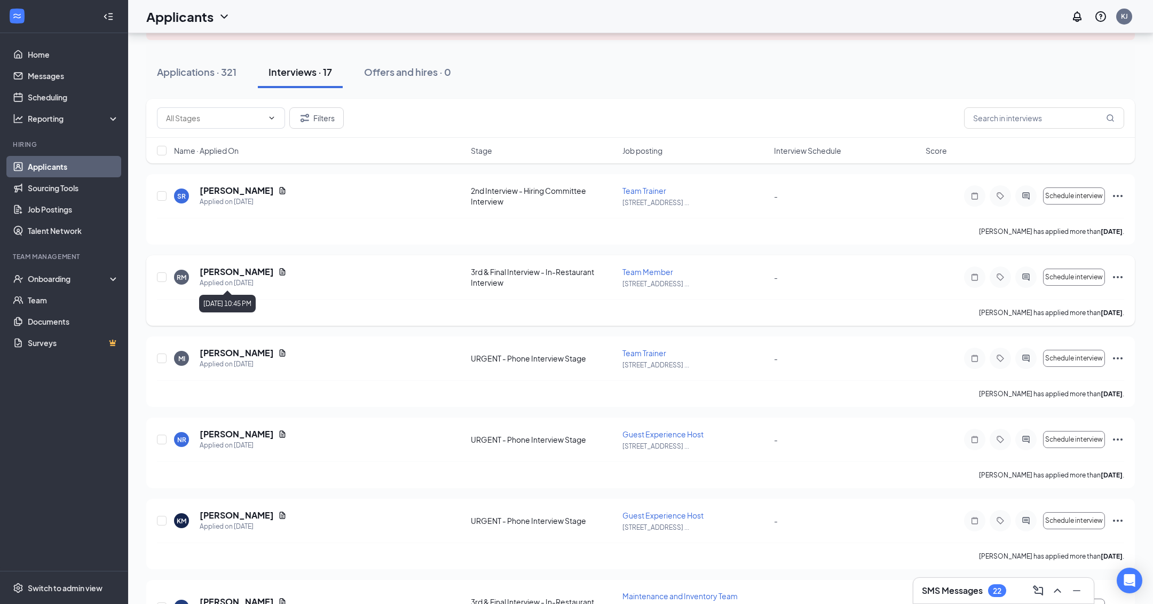
click at [248, 287] on div "Applied on [DATE]" at bounding box center [243, 283] width 87 height 11
click at [226, 267] on h5 "[PERSON_NAME]" at bounding box center [237, 272] width 74 height 12
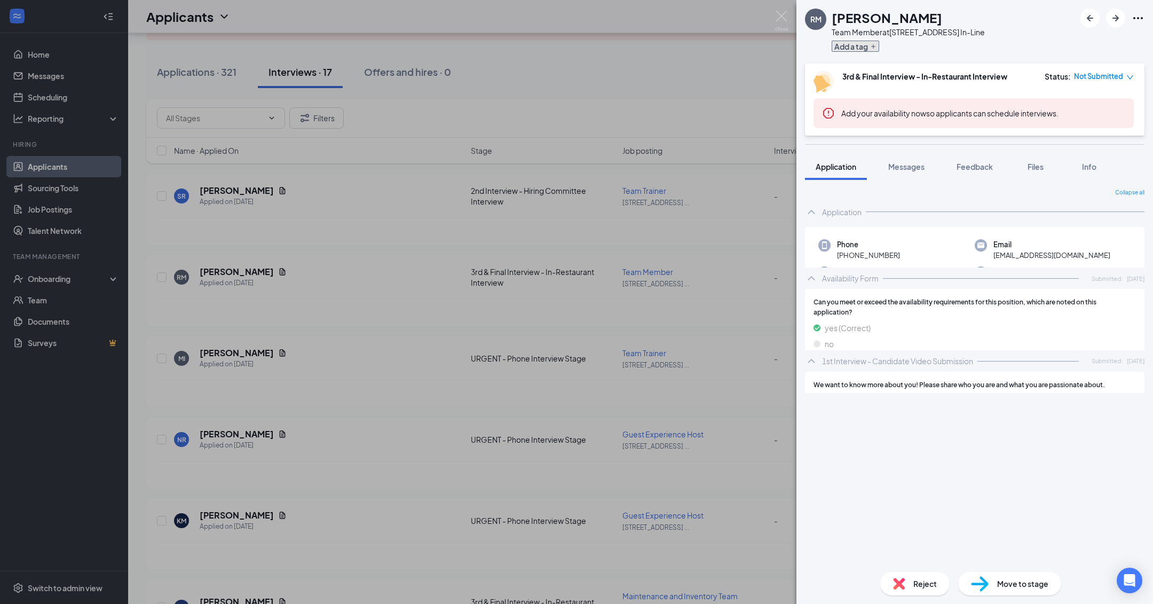
click at [866, 46] on button "Add a tag" at bounding box center [856, 46] width 48 height 11
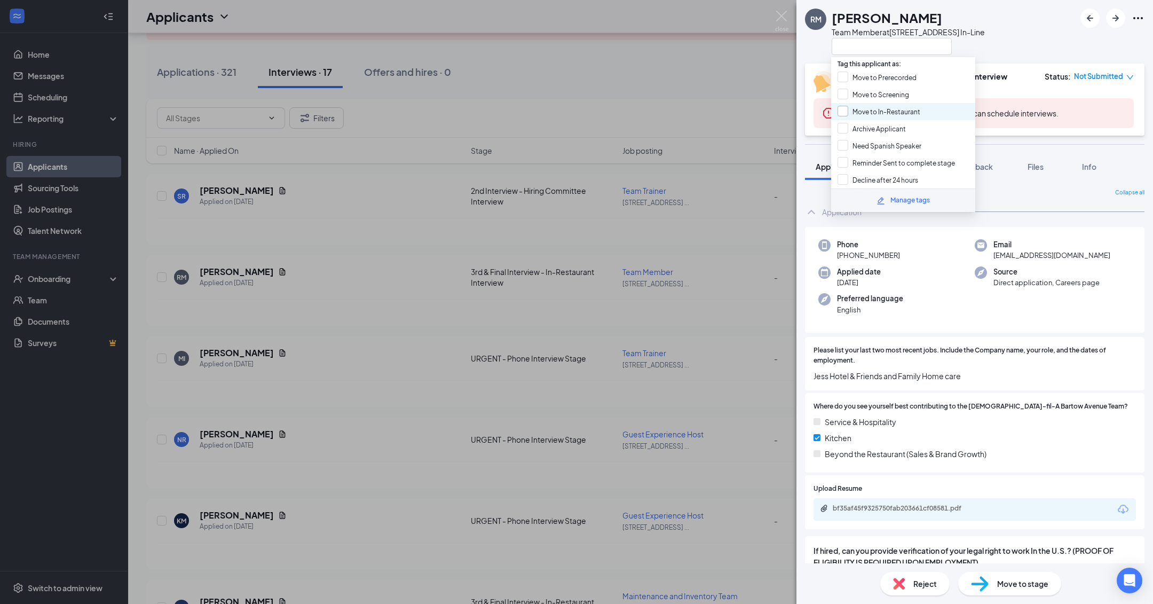
click at [878, 108] on input "Move to In-Restaurant" at bounding box center [879, 112] width 83 height 12
checkbox input "true"
click at [666, 88] on div "[PERSON_NAME] Team Member at [STREET_ADDRESS] In-Line 3rd & Final Interview - I…" at bounding box center [576, 302] width 1153 height 604
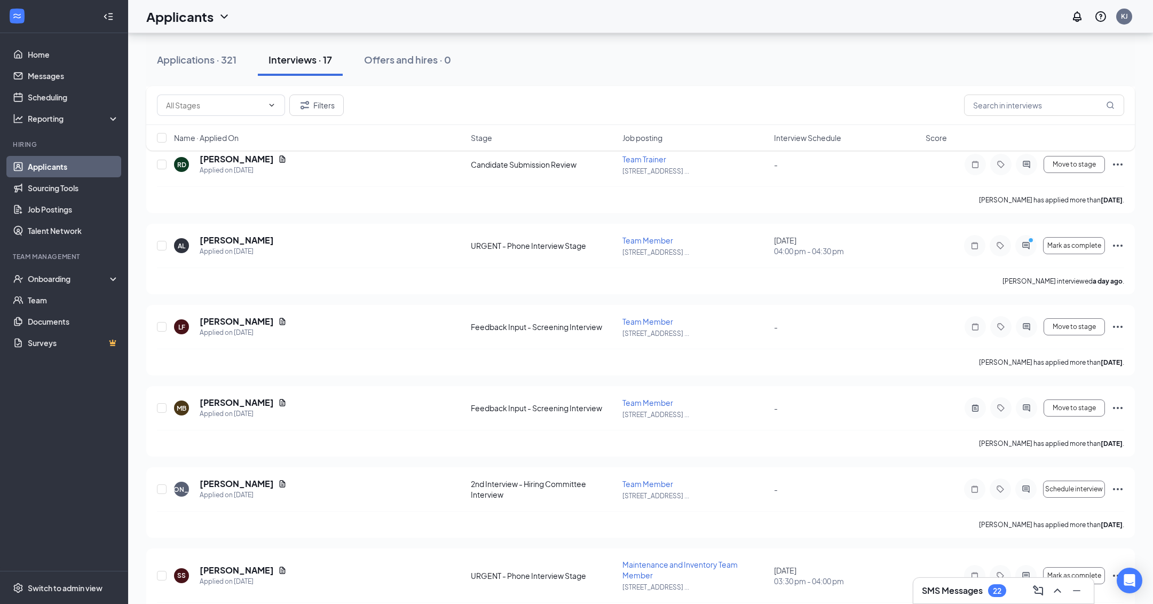
scroll to position [689, 0]
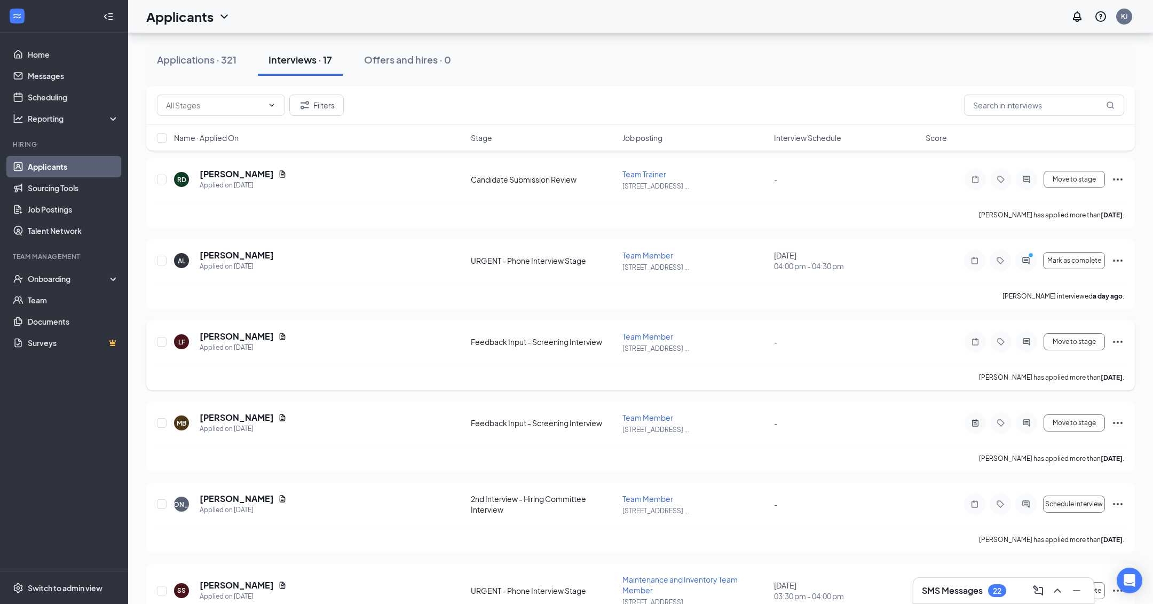
click at [317, 354] on div "LF [PERSON_NAME] Applied on [DATE] Feedback Input - Screening Interview Team Me…" at bounding box center [640, 346] width 967 height 33
click at [227, 334] on h5 "[PERSON_NAME]" at bounding box center [237, 336] width 74 height 12
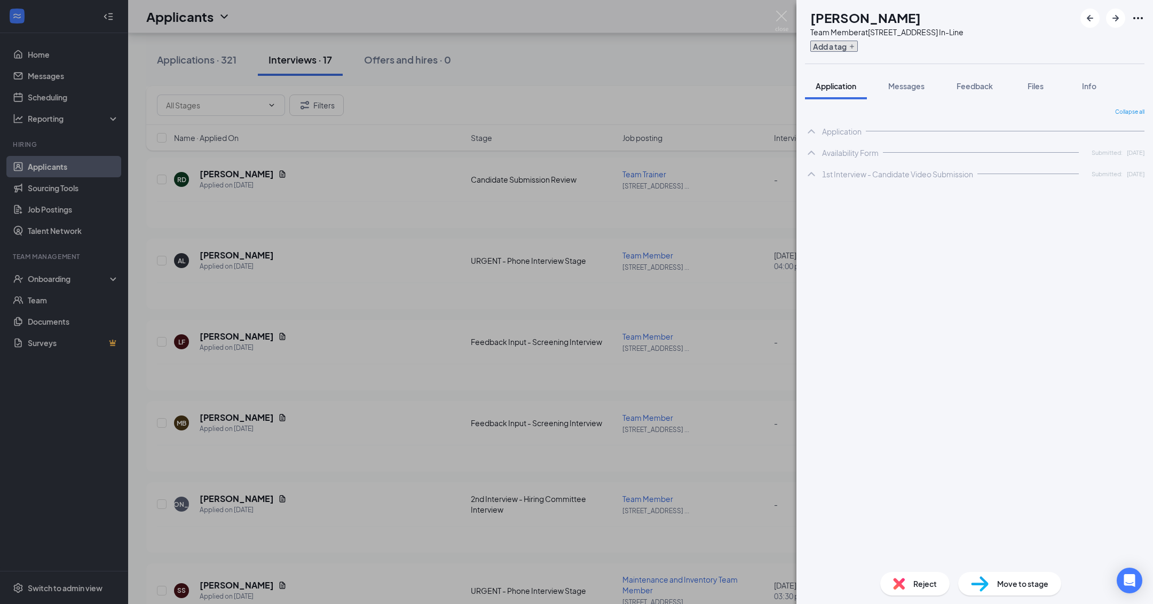
click at [858, 48] on button "Add a tag" at bounding box center [834, 46] width 48 height 11
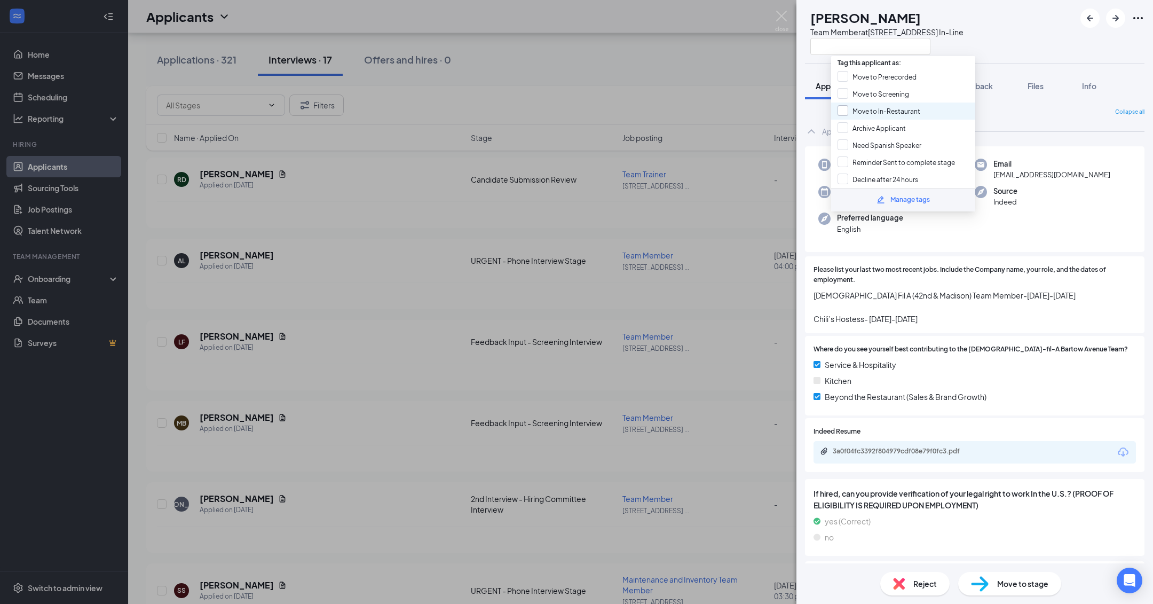
click at [900, 108] on input "Move to In-Restaurant" at bounding box center [879, 111] width 83 height 12
checkbox input "true"
click at [701, 66] on div "LF [PERSON_NAME] Team Member at [STREET_ADDRESS] In-Line Application Messages F…" at bounding box center [576, 302] width 1153 height 604
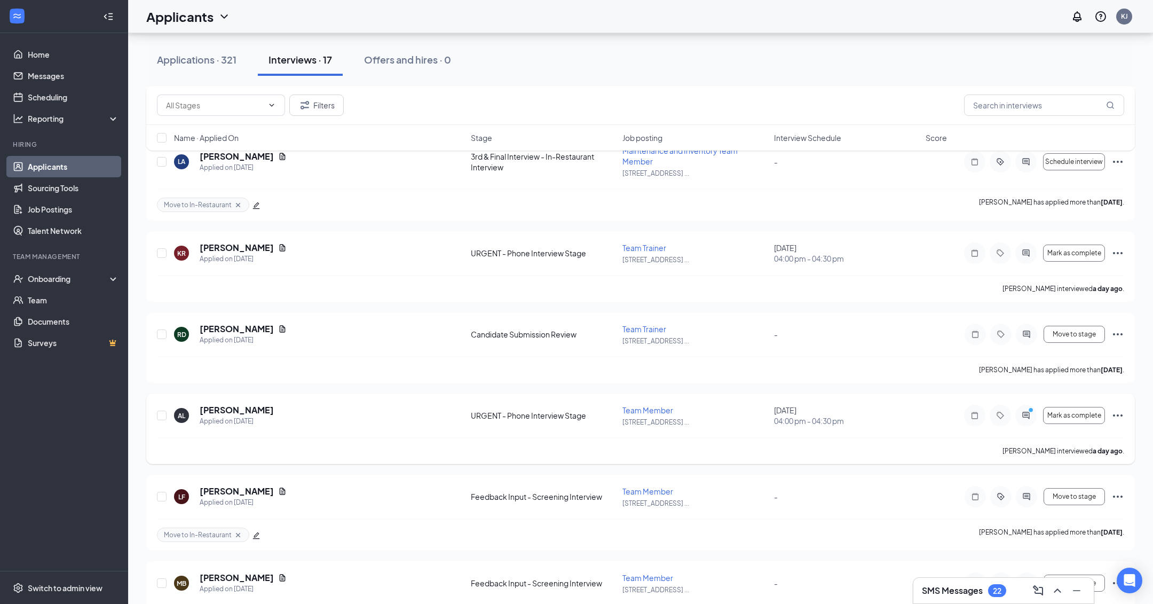
scroll to position [530, 0]
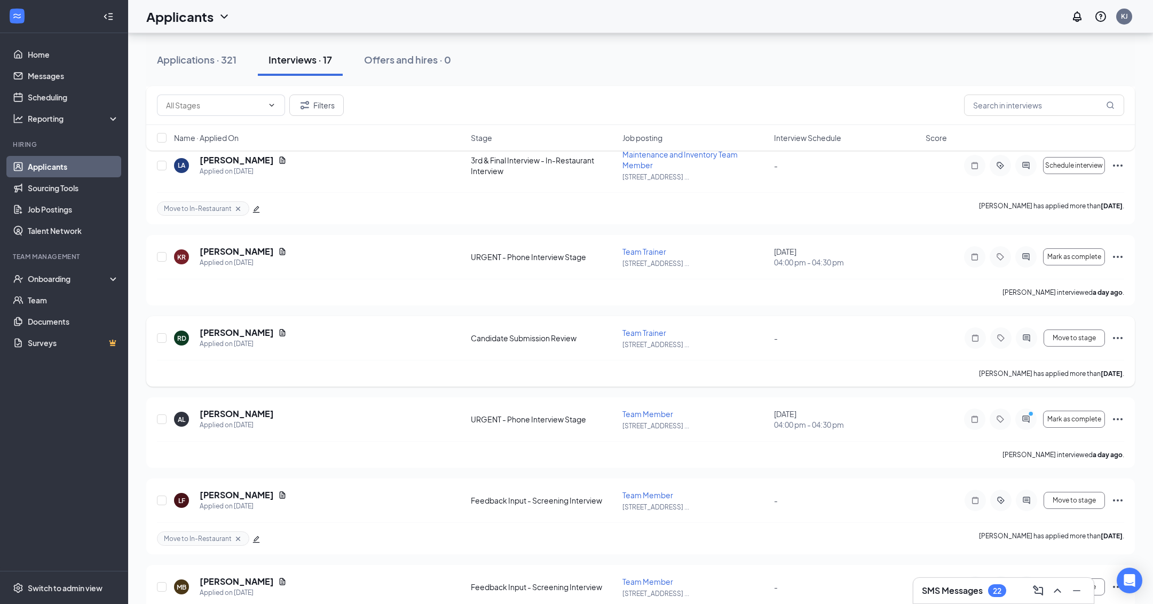
click at [284, 347] on div "RD [PERSON_NAME] Applied on [DATE]" at bounding box center [319, 338] width 290 height 22
click at [236, 331] on h5 "[PERSON_NAME]" at bounding box center [237, 333] width 74 height 12
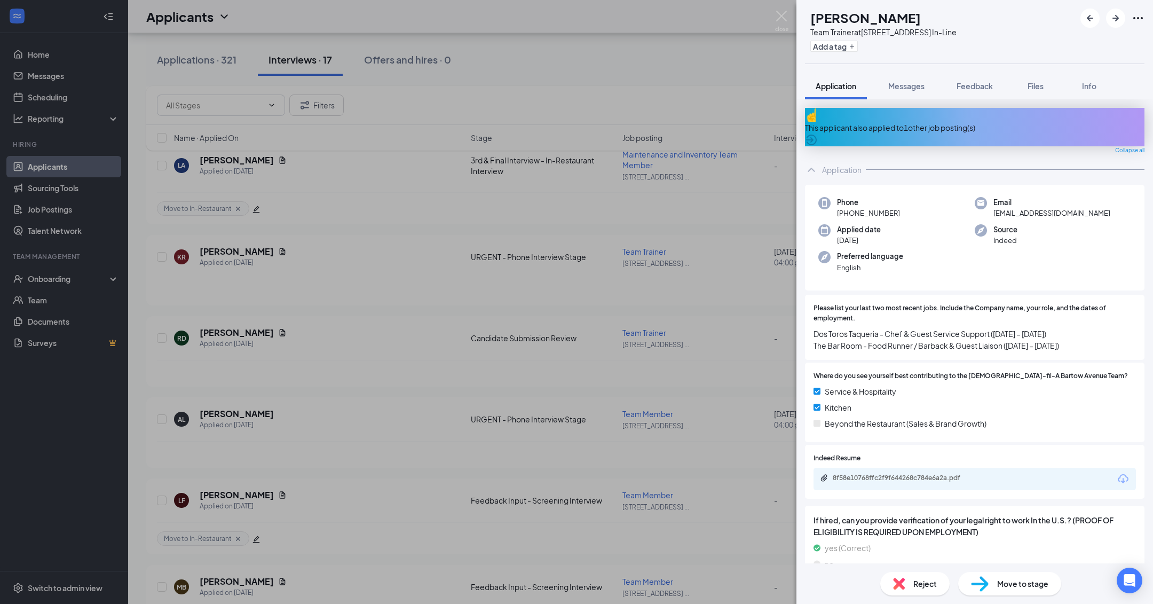
click at [1011, 585] on span "Move to stage" at bounding box center [1022, 584] width 51 height 12
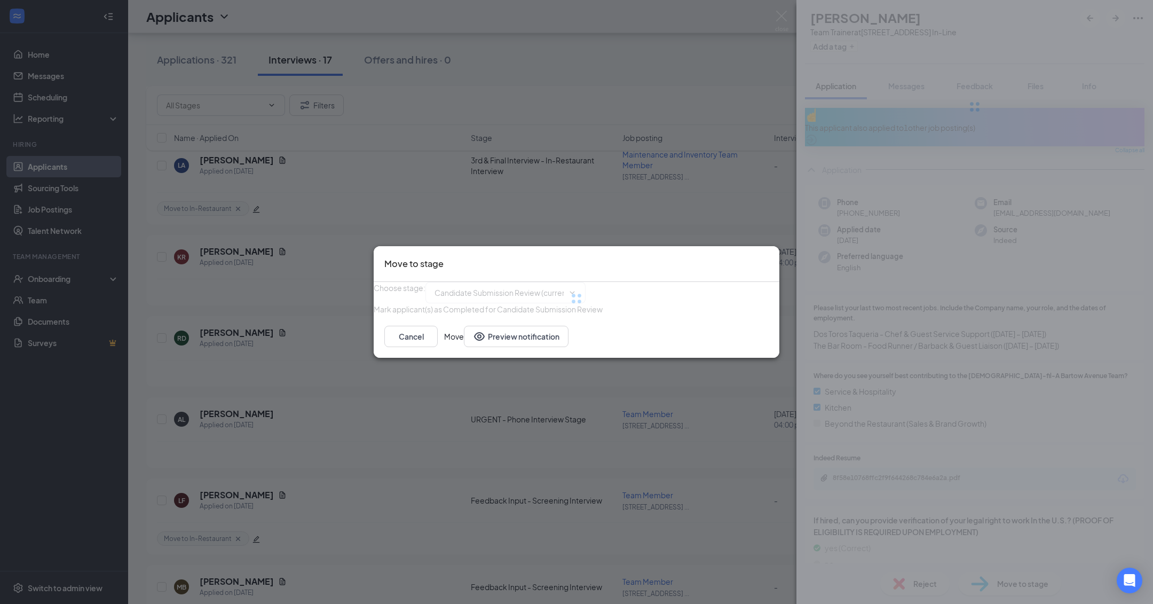
type input "2nd Interview - Hiring Committee Interview (next stage)"
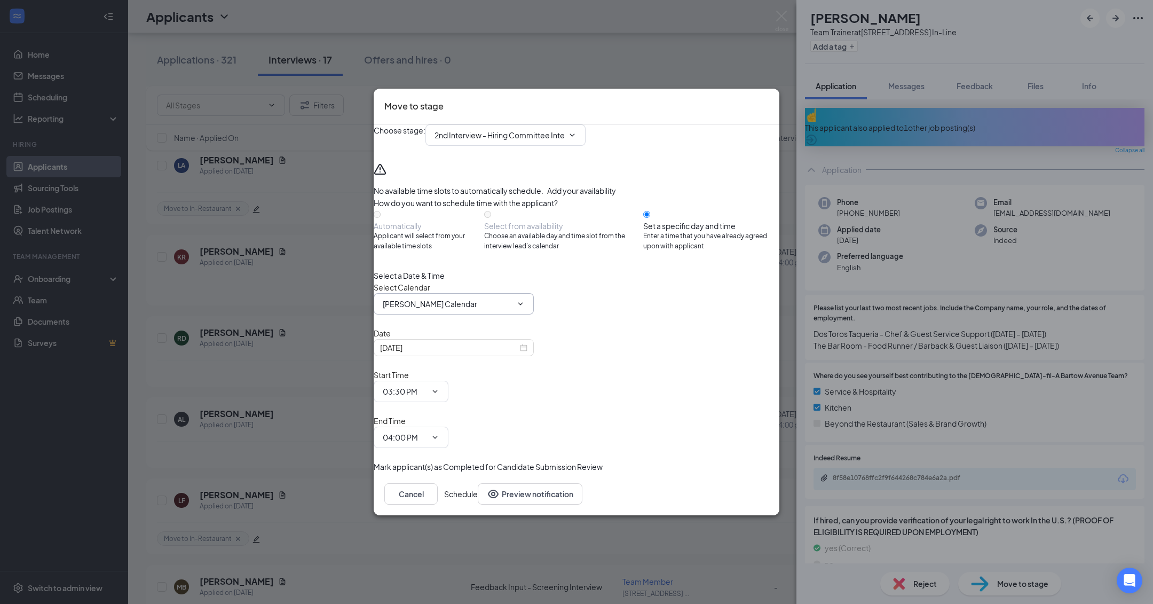
click at [420, 310] on input "[PERSON_NAME] Calendar" at bounding box center [447, 304] width 129 height 12
click at [426, 185] on div "[PERSON_NAME] Calendar" at bounding box center [430, 179] width 94 height 12
type input "[PERSON_NAME] Calendar"
click at [374, 461] on button "button" at bounding box center [374, 467] width 0 height 12
click at [769, 99] on icon "Cross" at bounding box center [769, 99] width 0 height 0
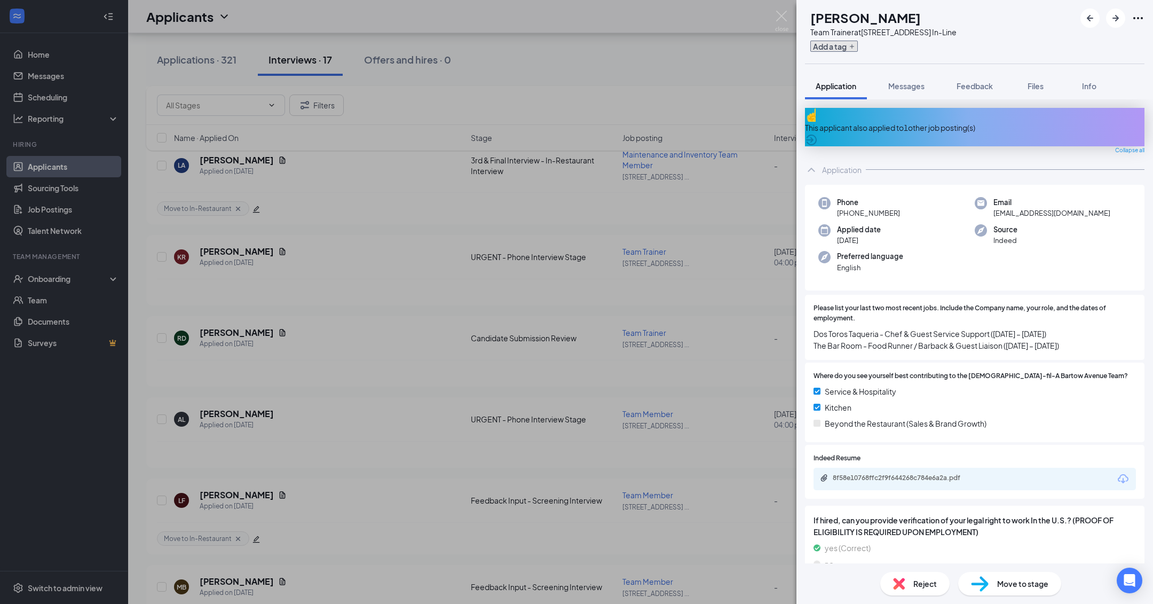
click at [852, 45] on button "Add a tag" at bounding box center [834, 46] width 48 height 11
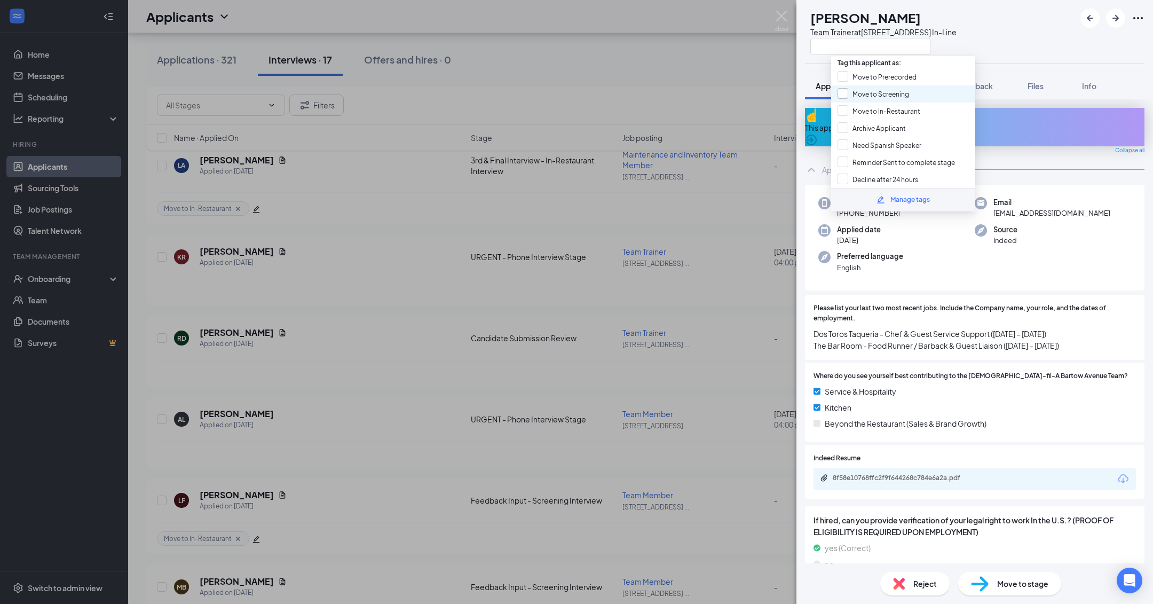
click at [894, 91] on input "Move to Screening" at bounding box center [874, 94] width 72 height 12
checkbox input "true"
click at [708, 60] on div "RD [PERSON_NAME] Team Trainer at [STREET_ADDRESS] In-Line Application Messages …" at bounding box center [576, 302] width 1153 height 604
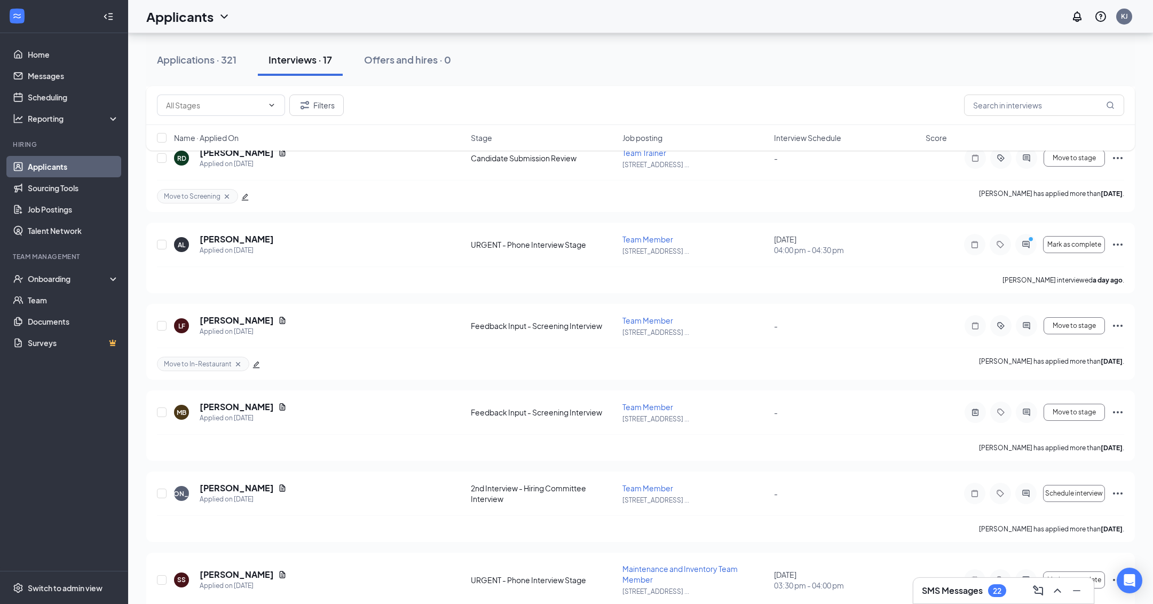
scroll to position [711, 0]
click at [1021, 239] on icon "ActiveChat" at bounding box center [1026, 243] width 13 height 9
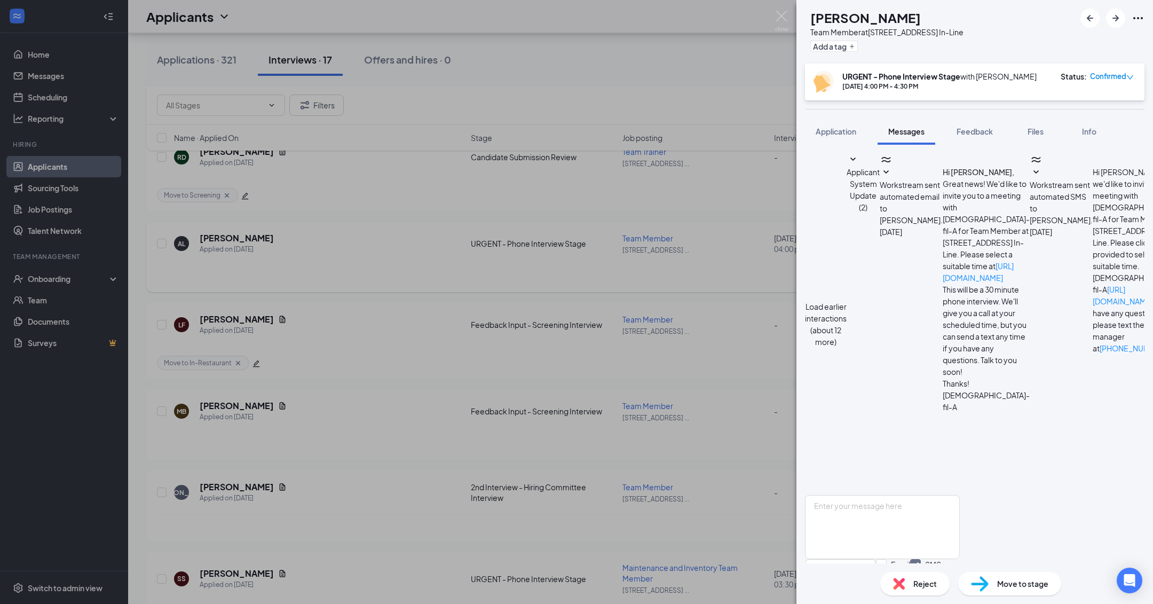
scroll to position [237, 0]
click at [781, 18] on img at bounding box center [781, 21] width 13 height 21
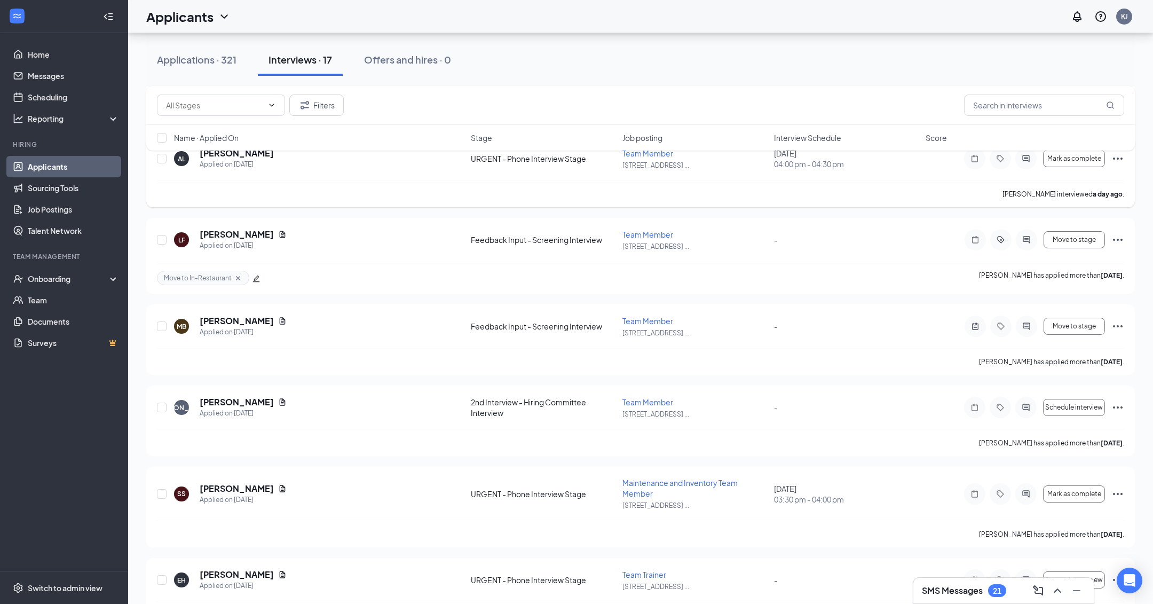
scroll to position [805, 0]
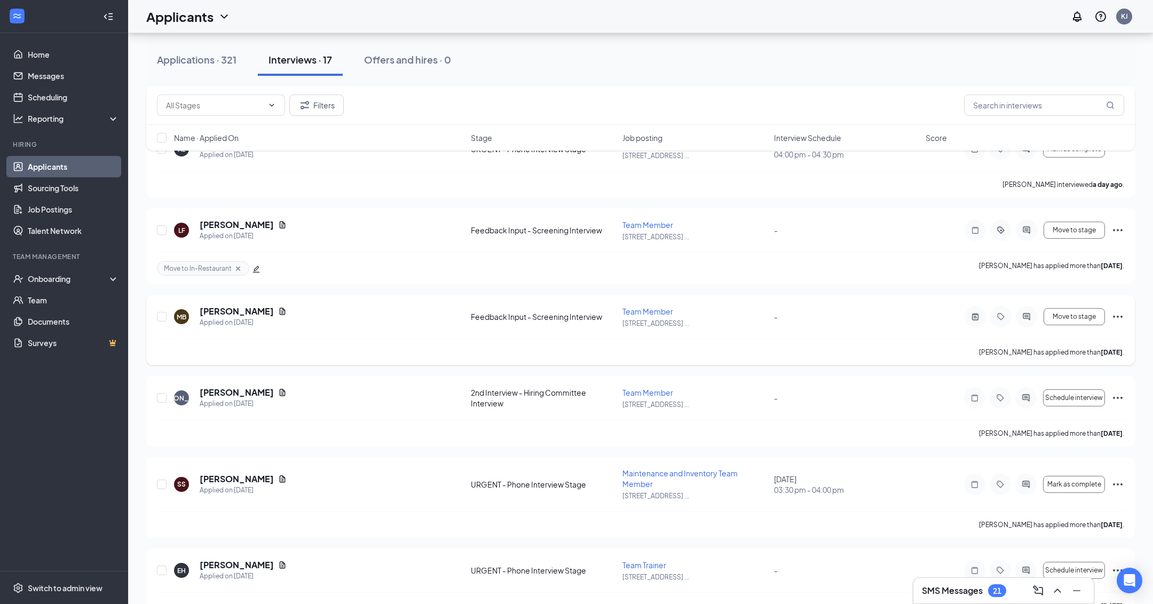
click at [353, 323] on div "MB [PERSON_NAME] Applied on [DATE]" at bounding box center [319, 316] width 290 height 22
click at [225, 310] on h5 "[PERSON_NAME]" at bounding box center [237, 311] width 74 height 12
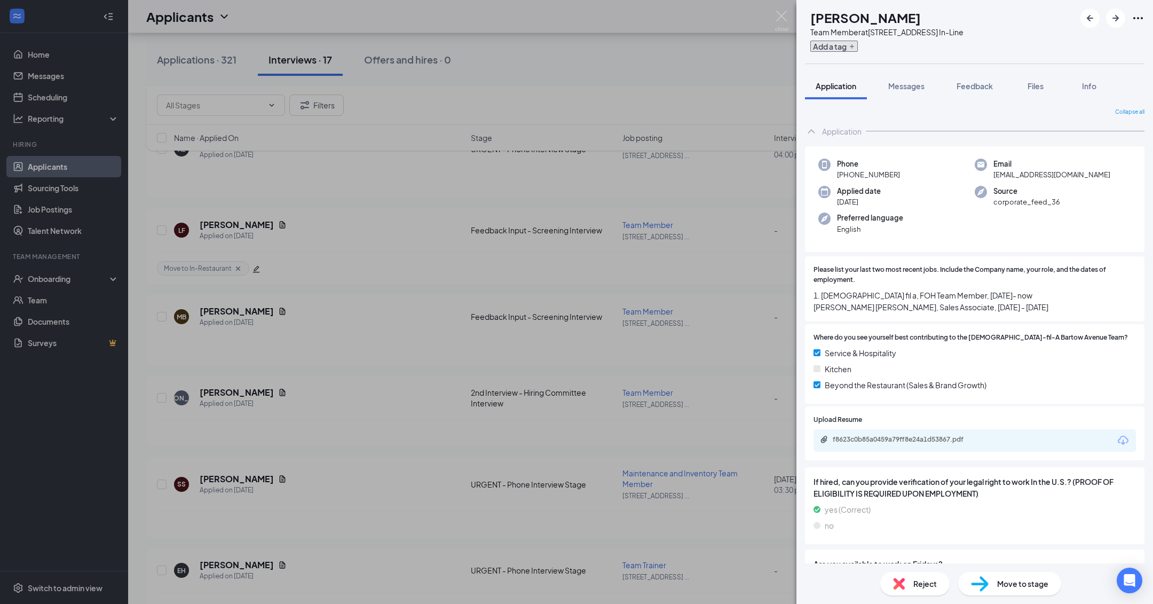
click at [858, 49] on button "Add a tag" at bounding box center [834, 46] width 48 height 11
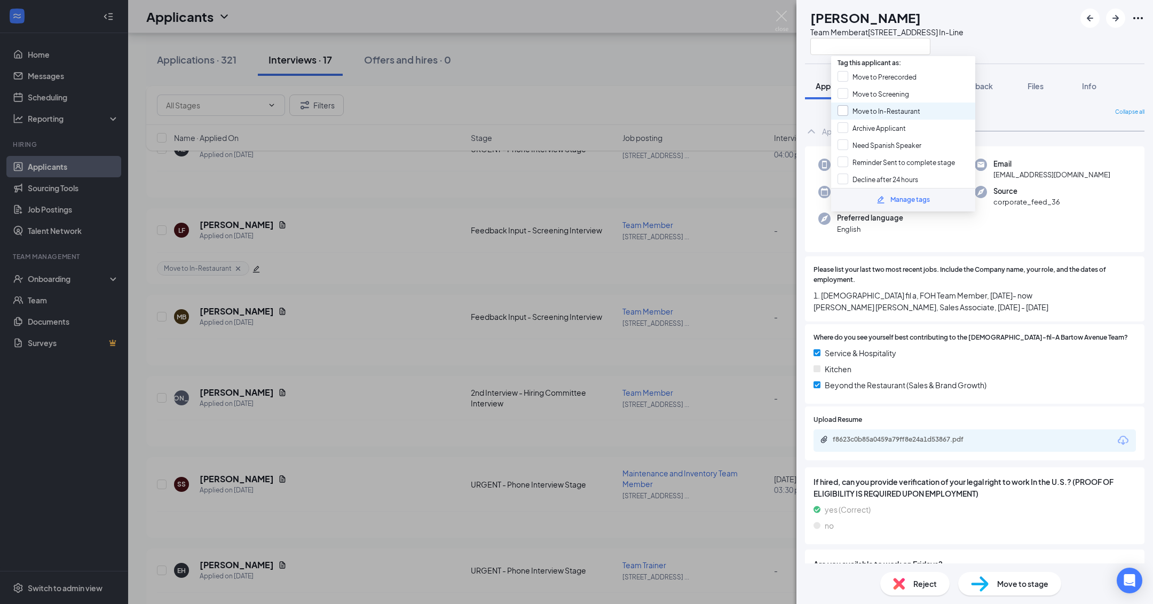
click at [903, 113] on input "Move to In-Restaurant" at bounding box center [879, 111] width 83 height 12
checkbox input "true"
click at [728, 77] on div "MB [PERSON_NAME] Team Member at [STREET_ADDRESS] In-Line Application Messages F…" at bounding box center [576, 302] width 1153 height 604
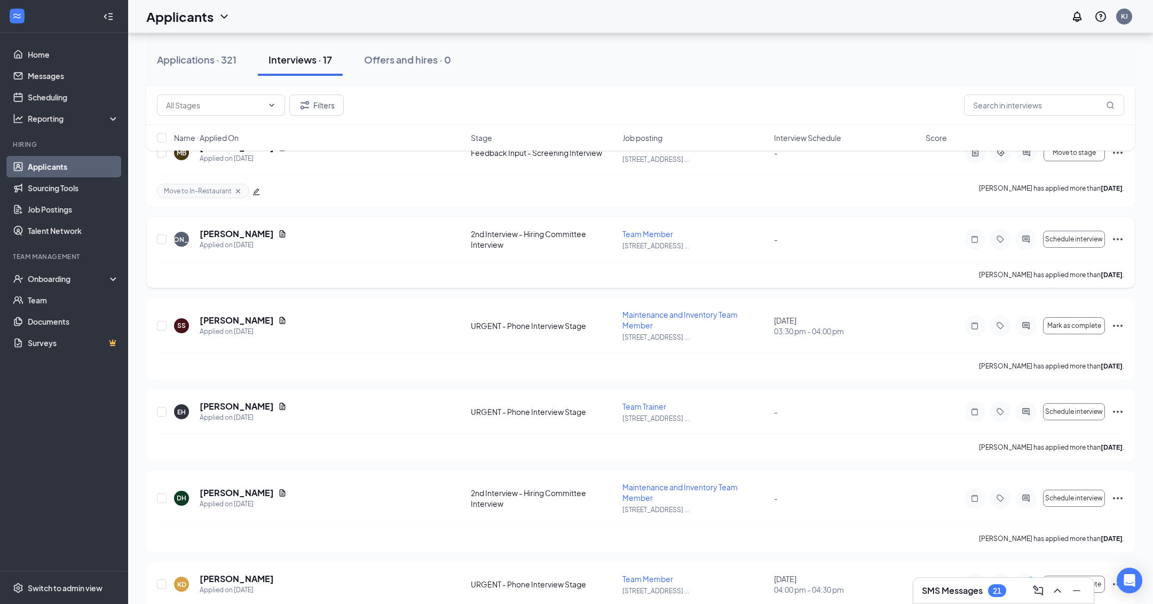
scroll to position [973, 0]
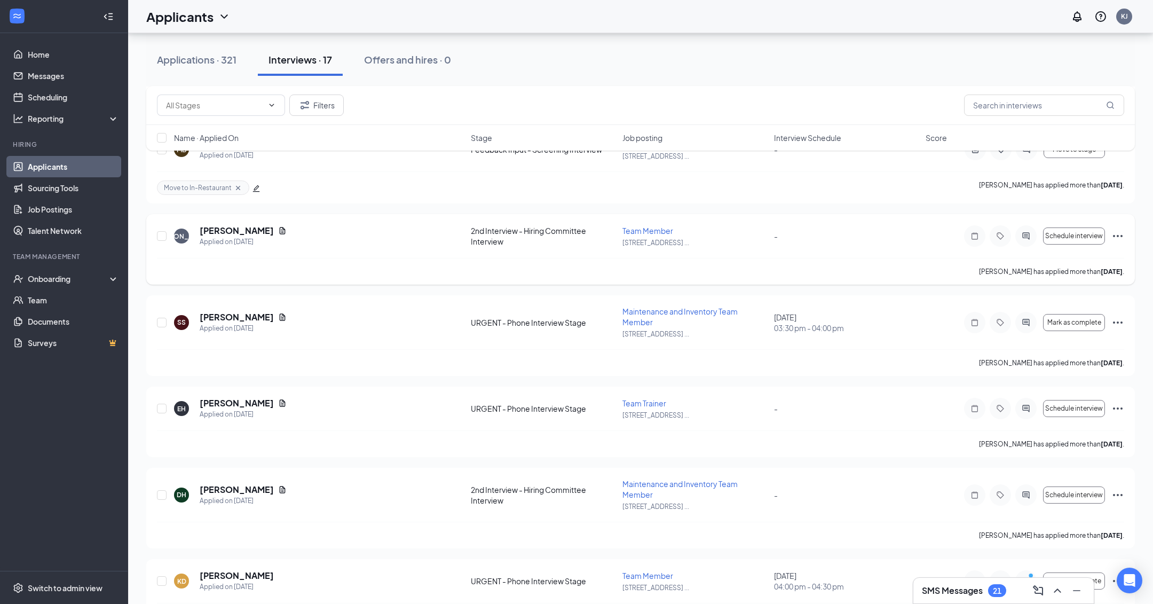
click at [510, 317] on div "URGENT - Phone Interview Stage" at bounding box center [543, 322] width 145 height 11
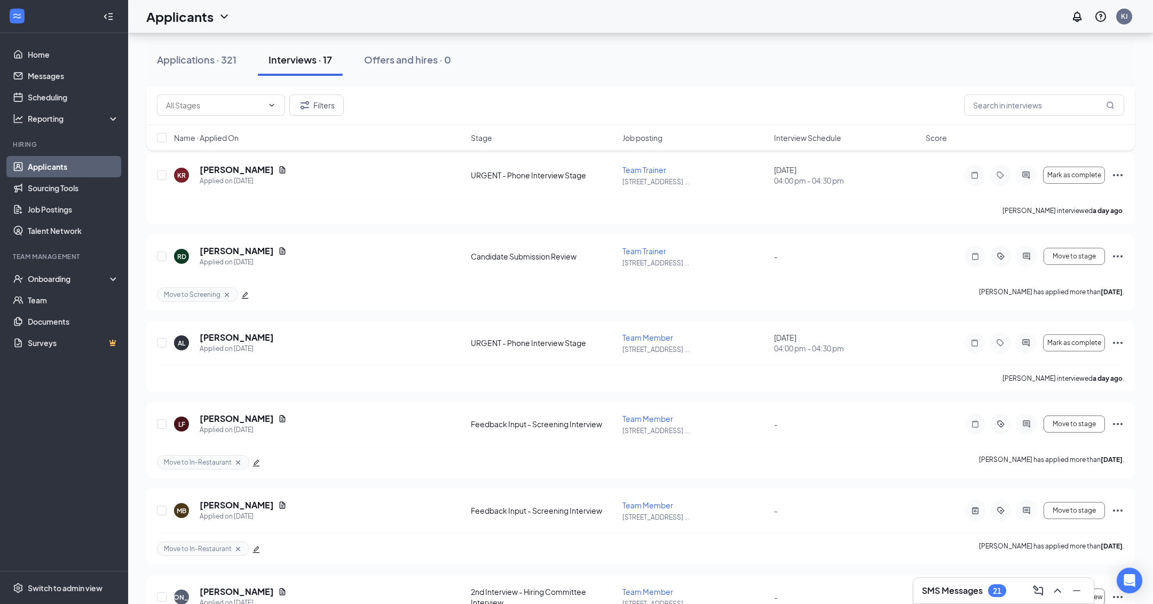
scroll to position [310, 0]
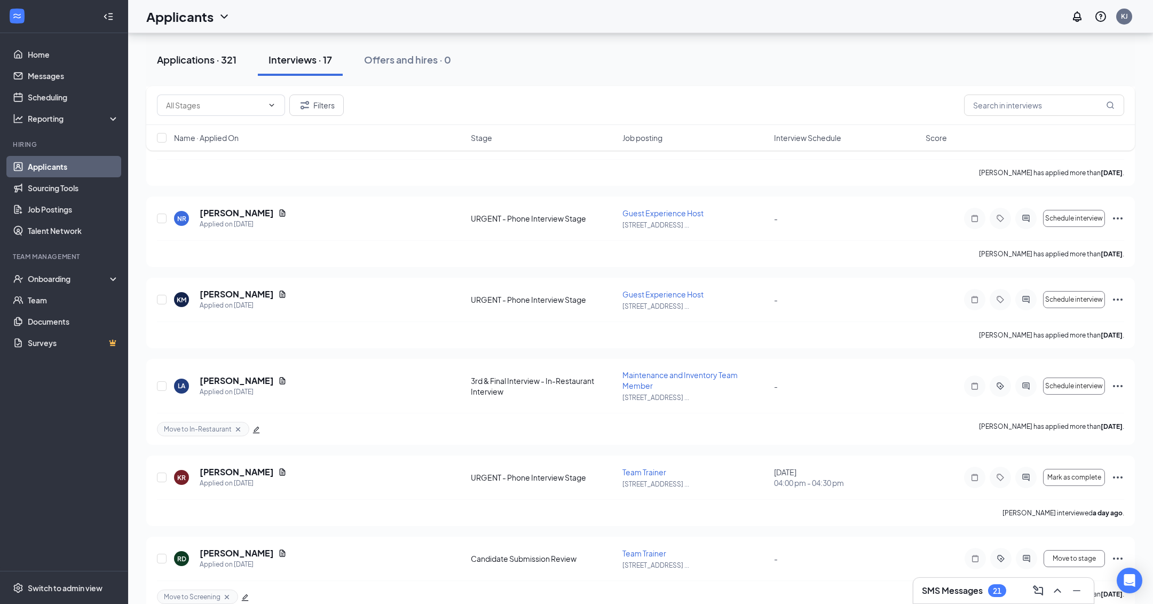
click at [202, 64] on div "Applications · 321" at bounding box center [197, 59] width 80 height 13
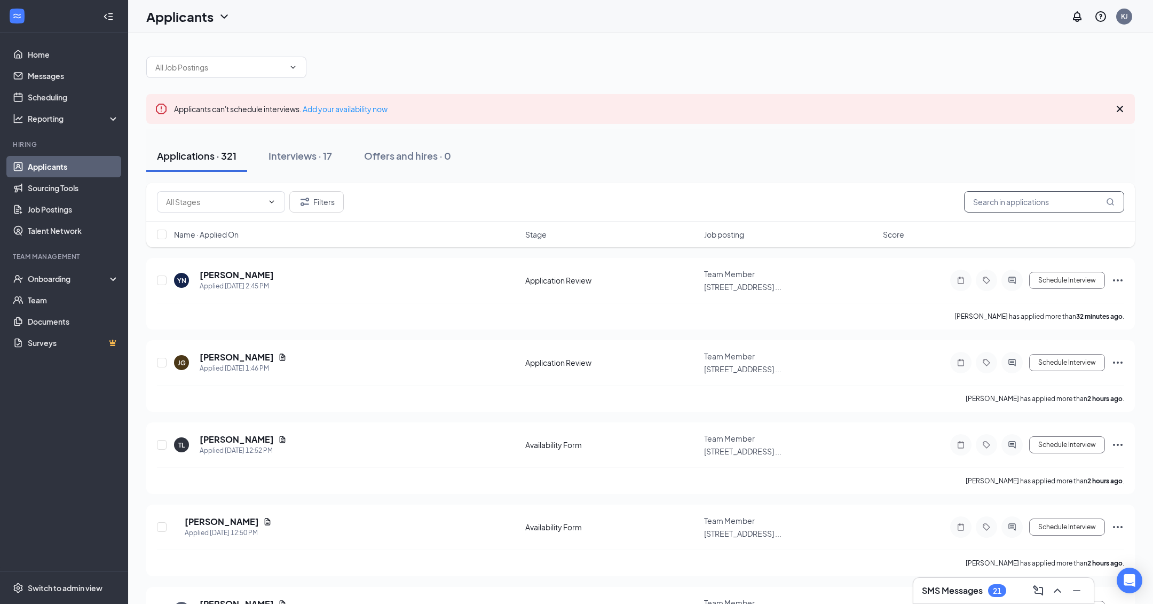
click at [1018, 203] on input "text" at bounding box center [1044, 201] width 160 height 21
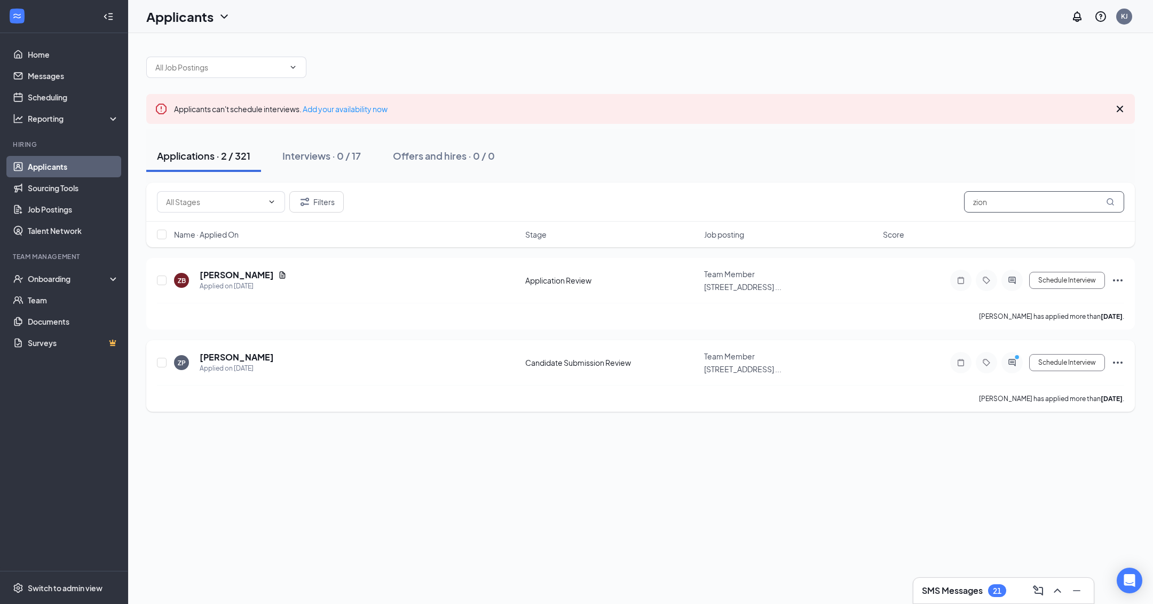
type input "zion"
click at [372, 366] on div "ZP [PERSON_NAME] Applied on [DATE]" at bounding box center [346, 362] width 345 height 22
click at [227, 357] on h5 "[PERSON_NAME]" at bounding box center [237, 357] width 74 height 12
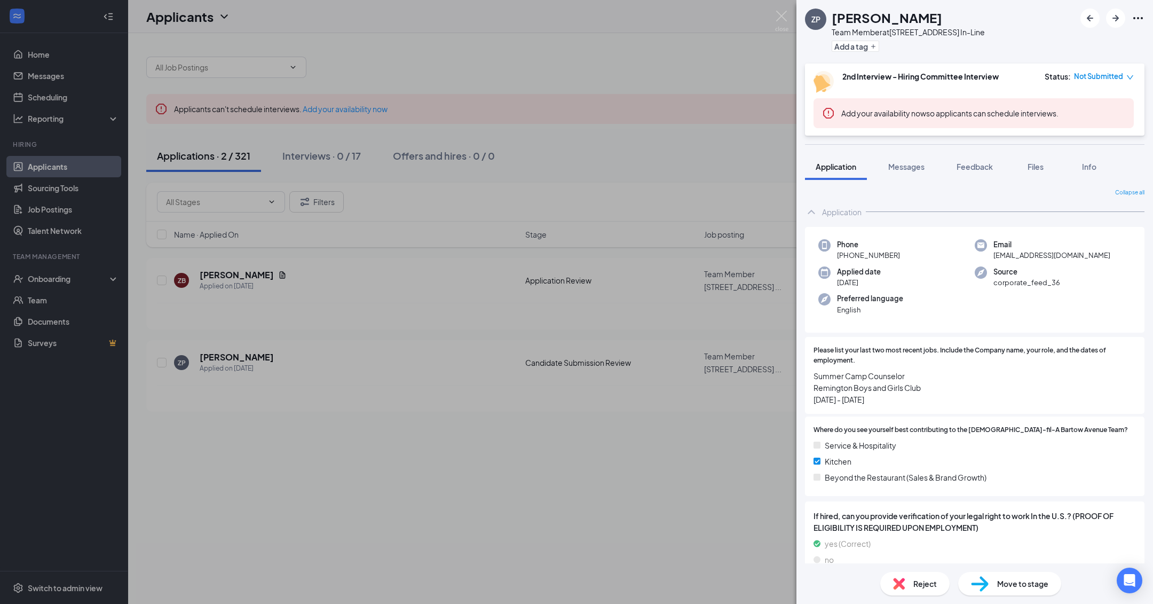
click at [648, 487] on div "ZP [PERSON_NAME] Team Member at [STREET_ADDRESS] In-Line Add a tag 2nd Intervie…" at bounding box center [576, 302] width 1153 height 604
